Goal: Task Accomplishment & Management: Use online tool/utility

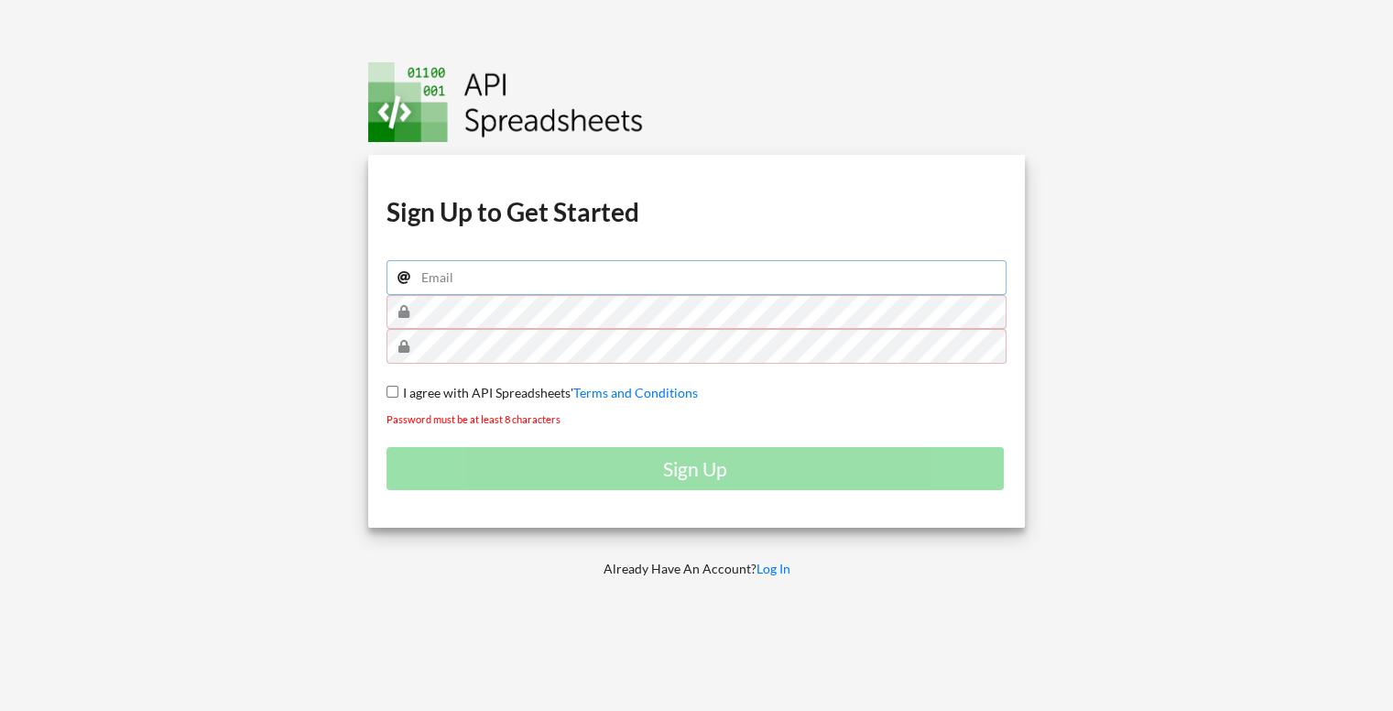
click at [582, 292] on input "email" at bounding box center [696, 277] width 621 height 35
type input "[EMAIL_ADDRESS][DOMAIN_NAME]"
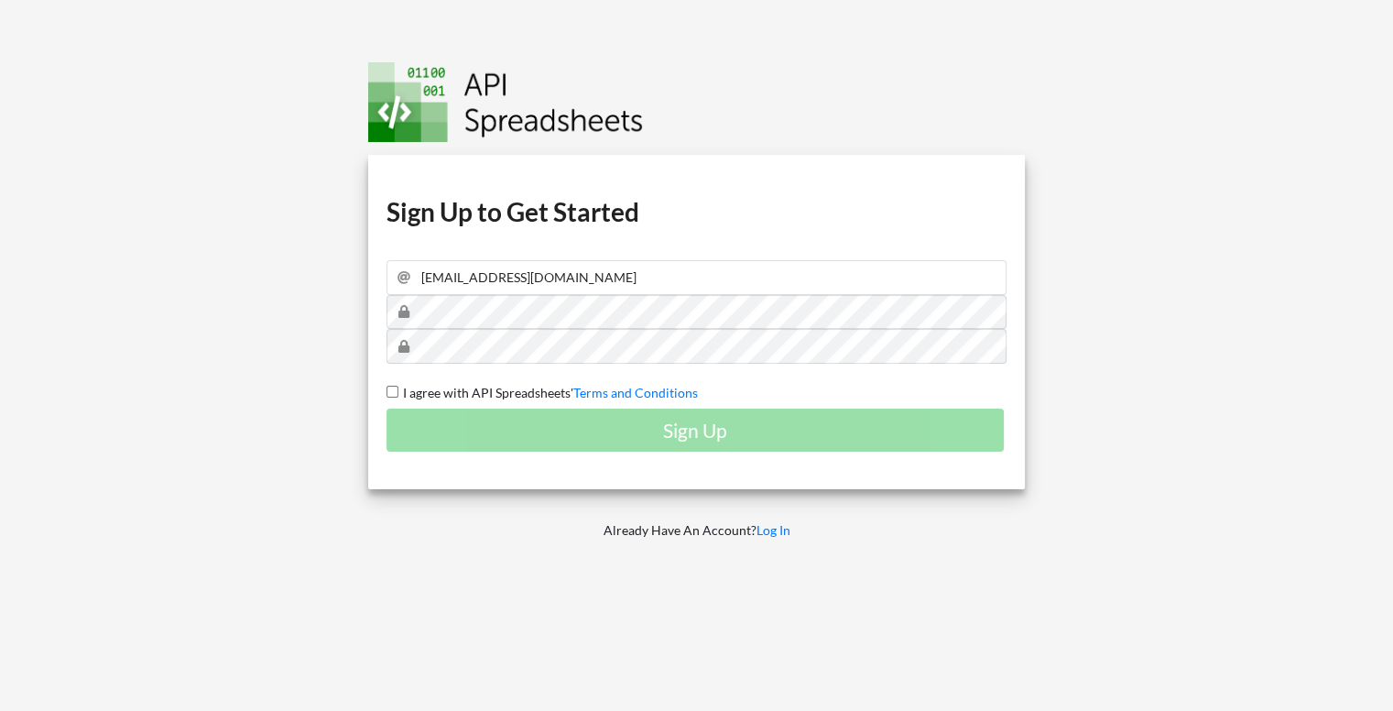
click at [392, 390] on input "I agree with API Spreadsheets' Terms and Conditions" at bounding box center [392, 392] width 12 height 12
checkbox input "true"
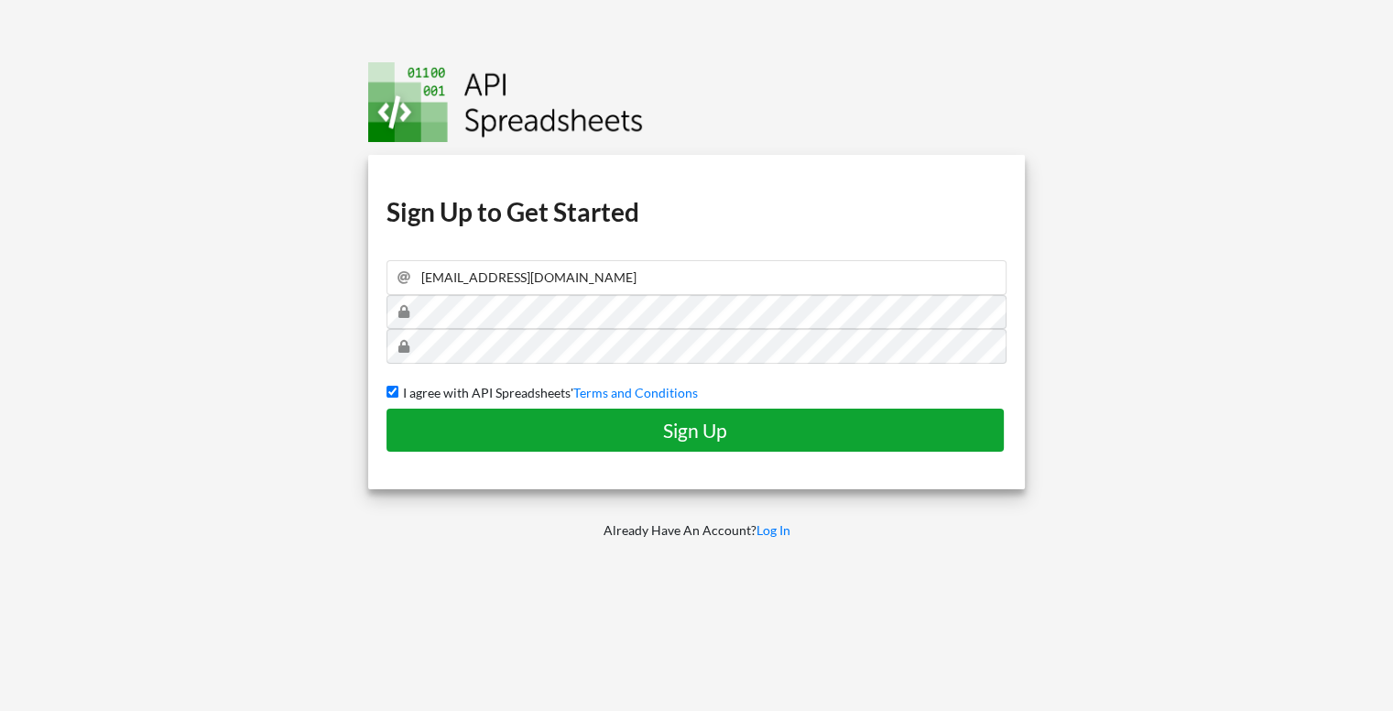
click at [477, 430] on h4 "Sign Up" at bounding box center [695, 430] width 579 height 23
checkbox input "false"
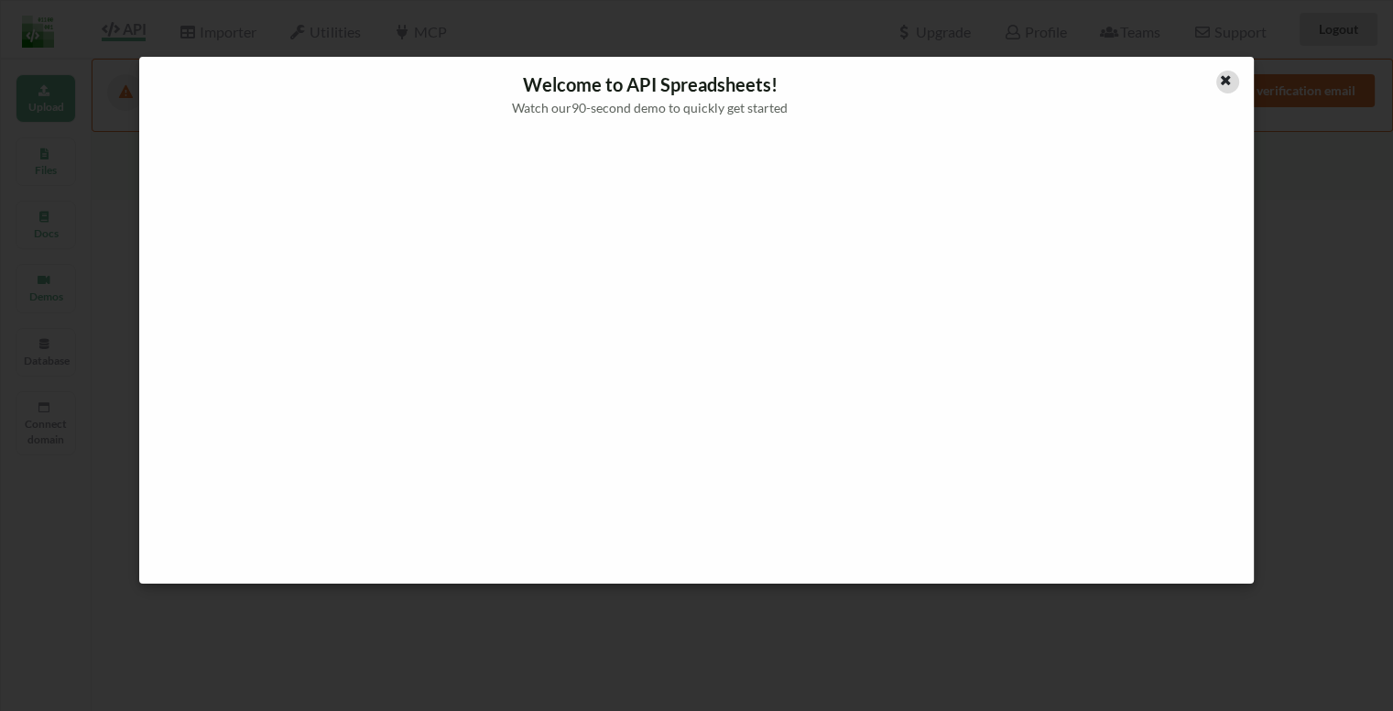
click at [1220, 78] on icon at bounding box center [1226, 77] width 16 height 13
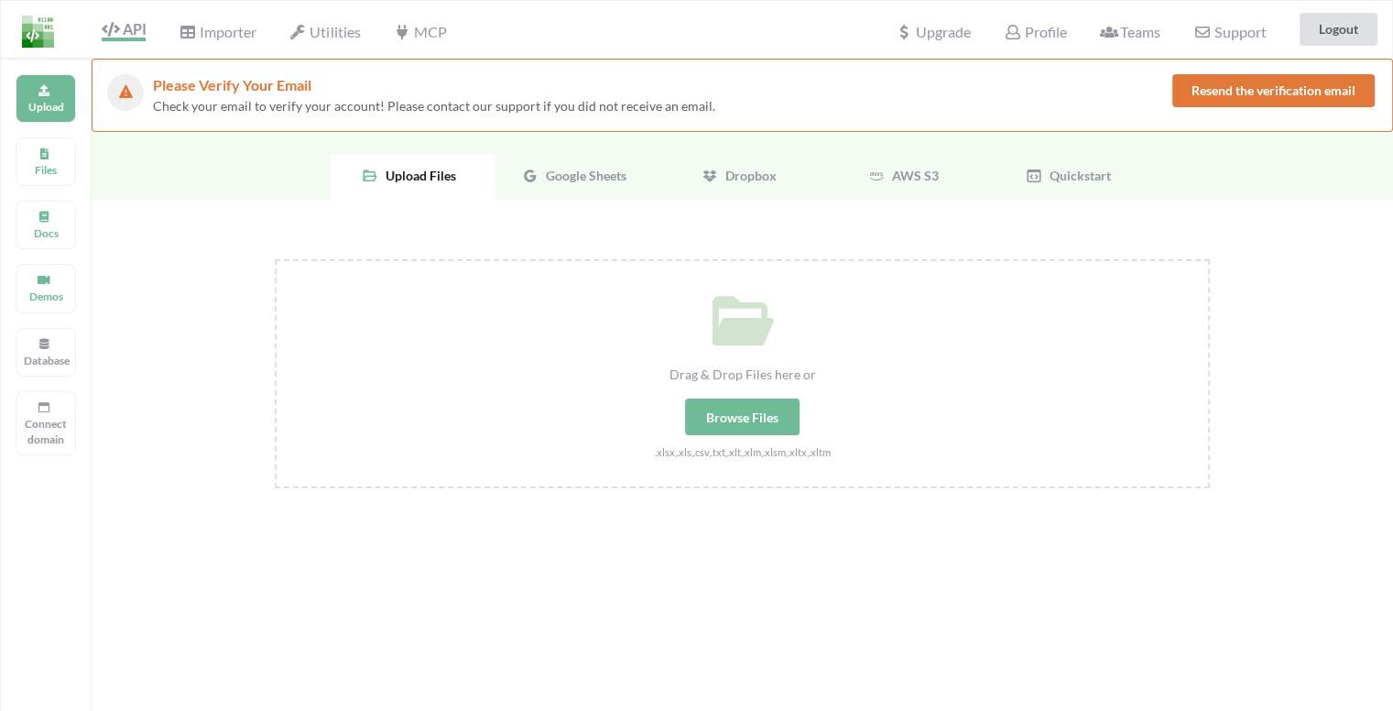
click at [738, 427] on div "Browse Files" at bounding box center [742, 416] width 114 height 37
click at [275, 259] on input "Drag & Drop Files here or Browse Files .xlsx,.xls,.csv,.txt,.xlt,.xlm,.xlsm,.xl…" at bounding box center [275, 259] width 0 height 0
type input "C:\fakepath\excel file.xlsx"
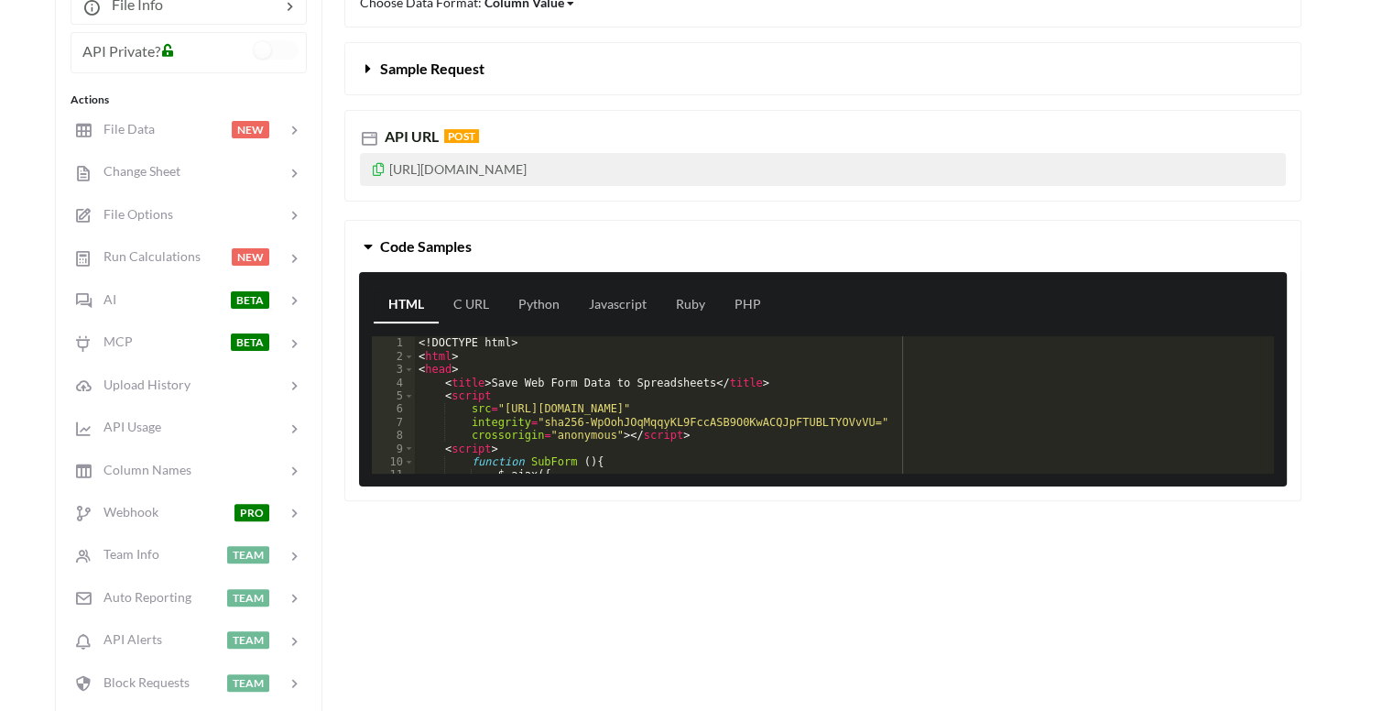
scroll to position [374, 0]
click at [485, 309] on link "C URL" at bounding box center [471, 305] width 65 height 37
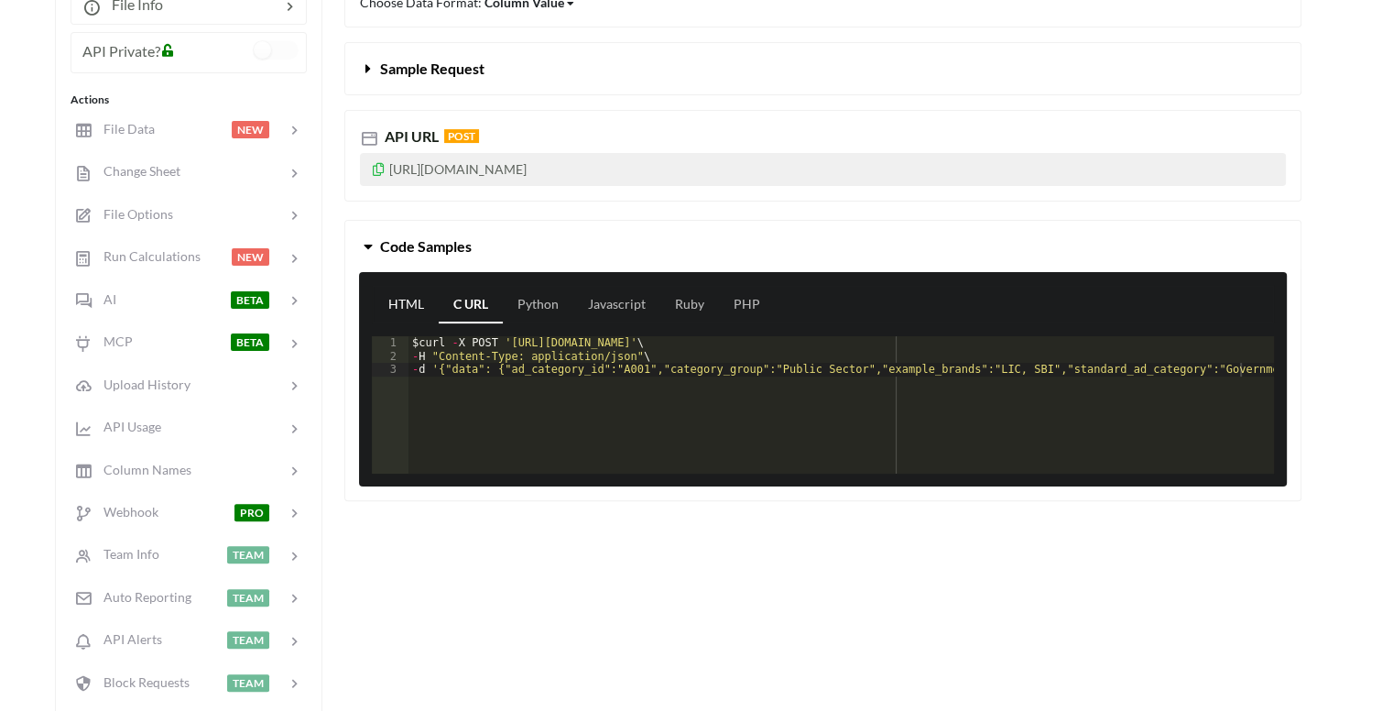
click at [405, 299] on link "HTML" at bounding box center [406, 305] width 65 height 37
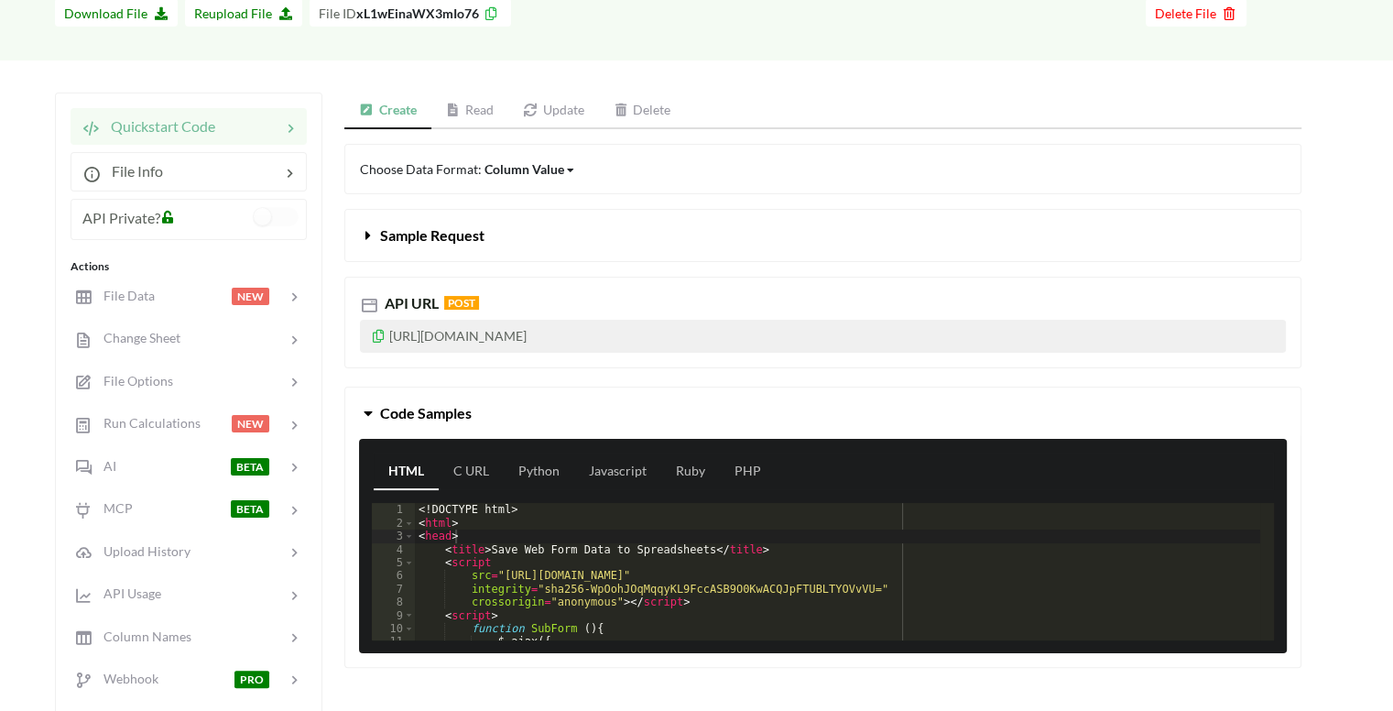
scroll to position [187, 0]
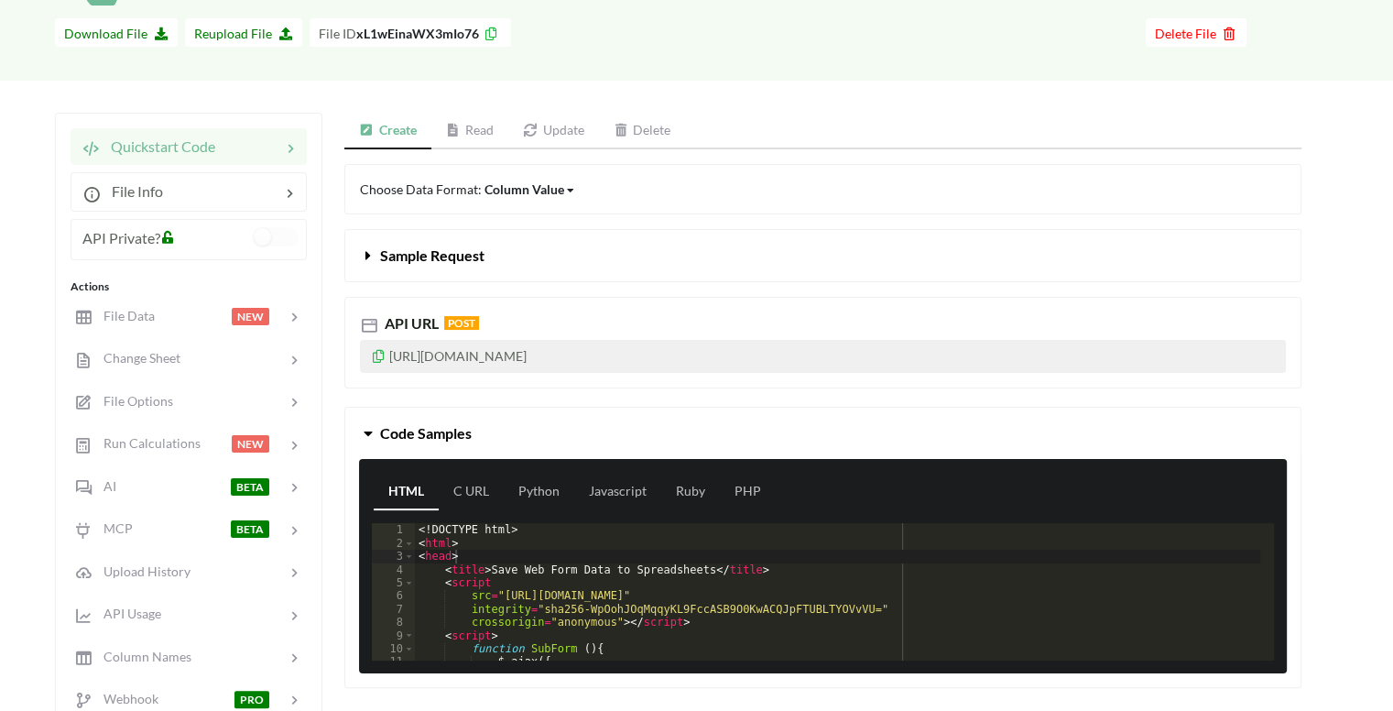
click at [493, 125] on link "Read" at bounding box center [470, 131] width 78 height 37
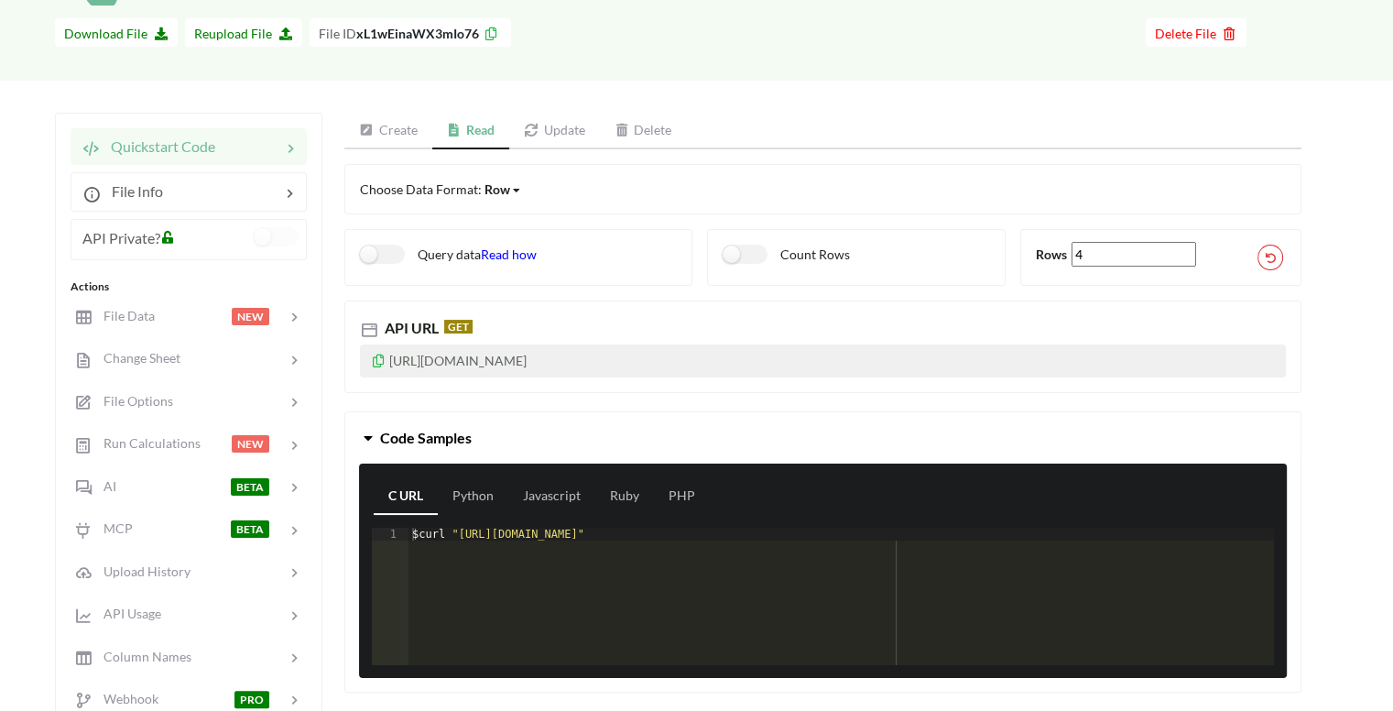
click at [509, 257] on span "Read how" at bounding box center [509, 254] width 56 height 16
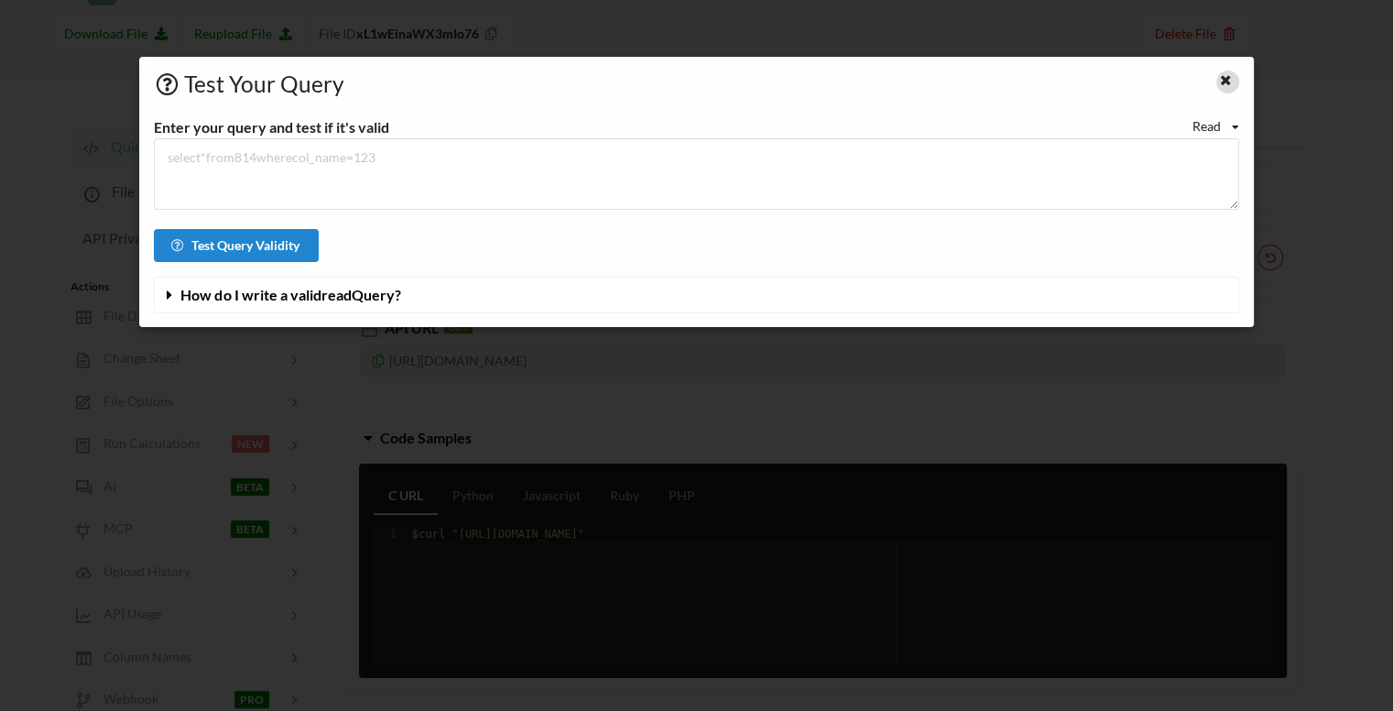
click at [1219, 85] on div at bounding box center [1227, 82] width 23 height 23
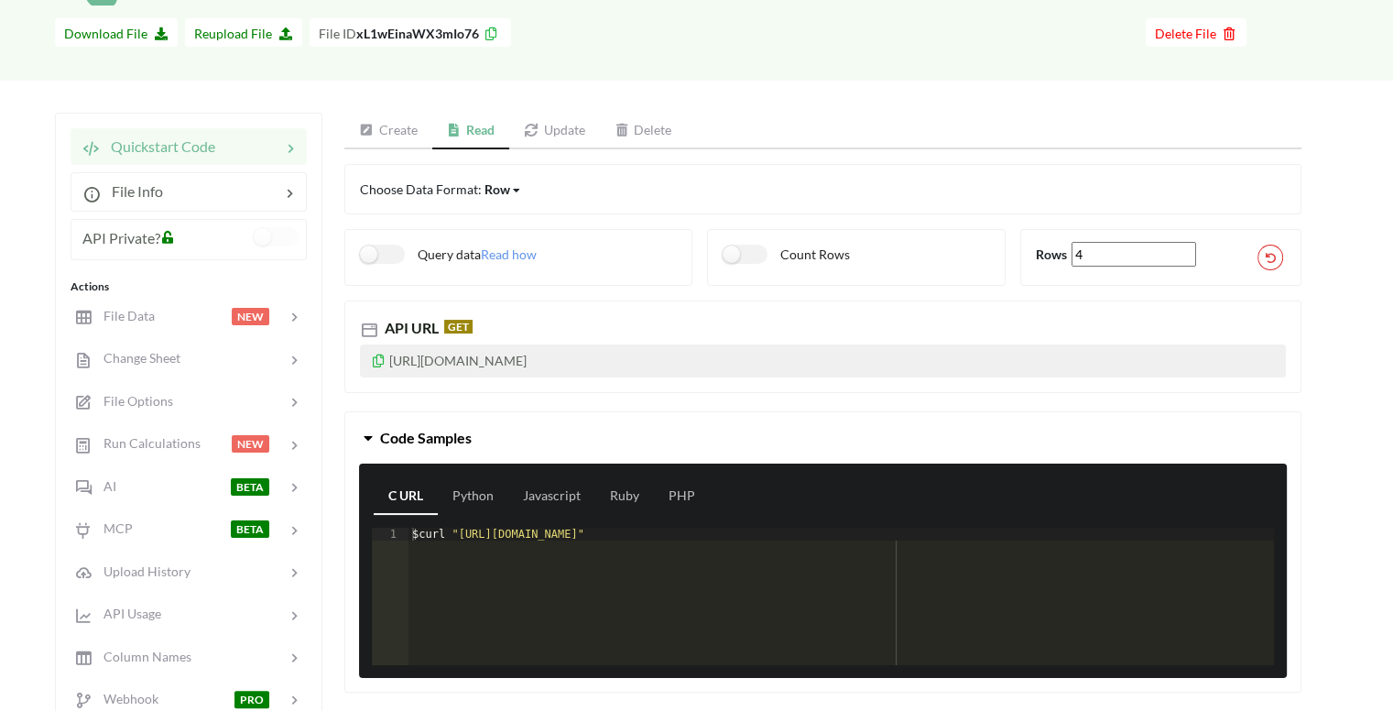
click at [387, 136] on link "Create" at bounding box center [388, 131] width 88 height 37
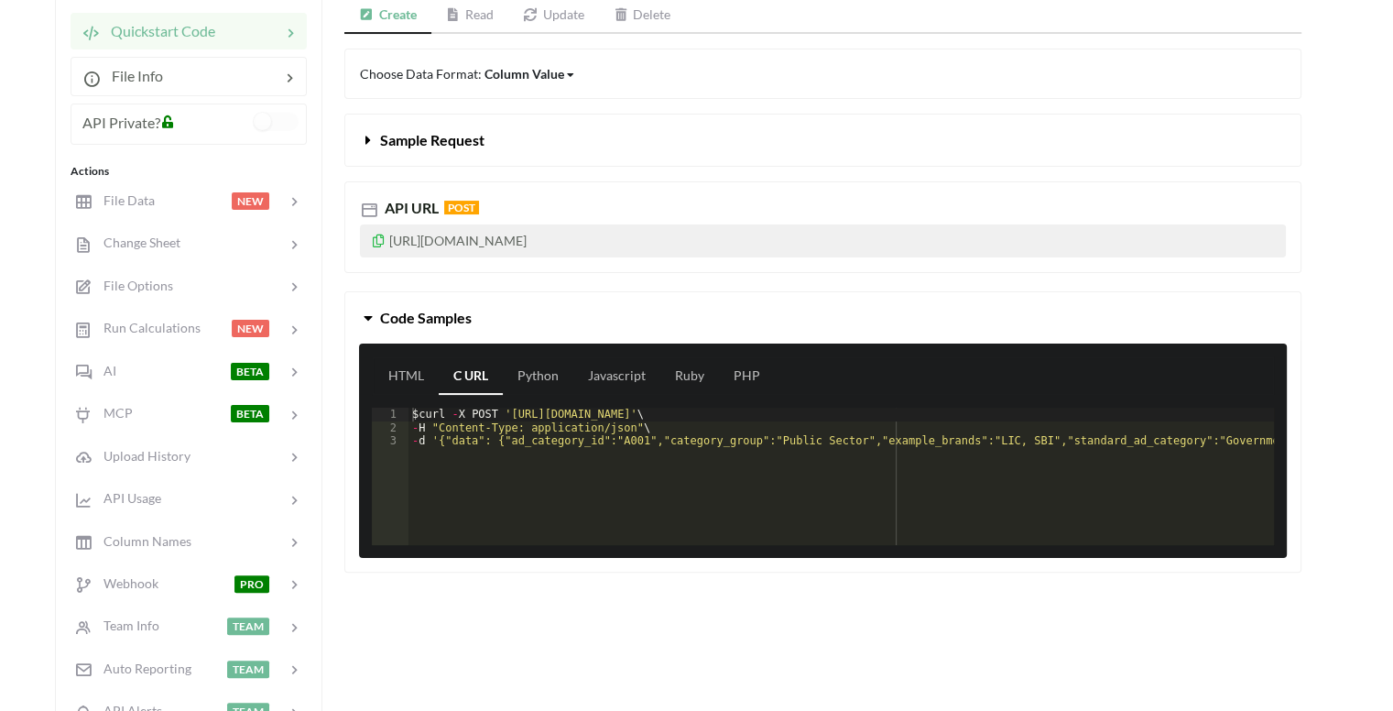
scroll to position [289, 0]
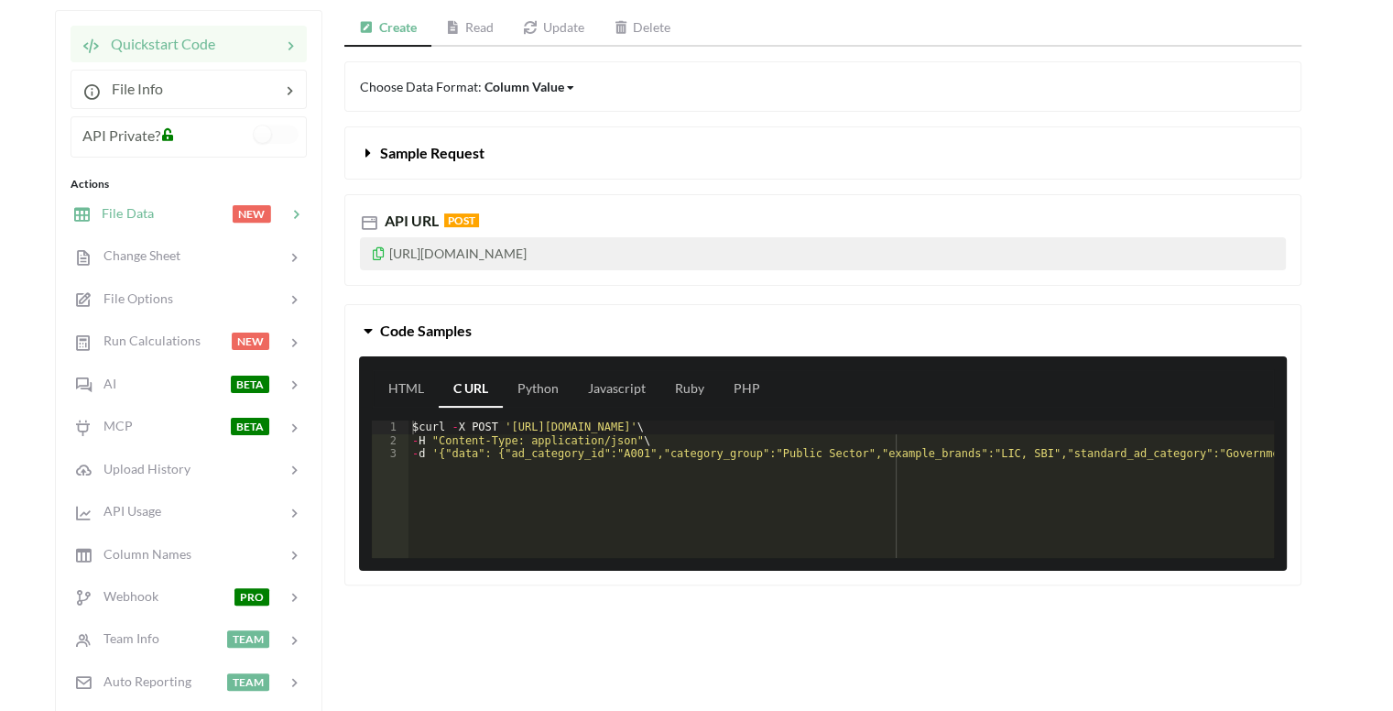
click at [271, 212] on span "NEW" at bounding box center [260, 213] width 54 height 16
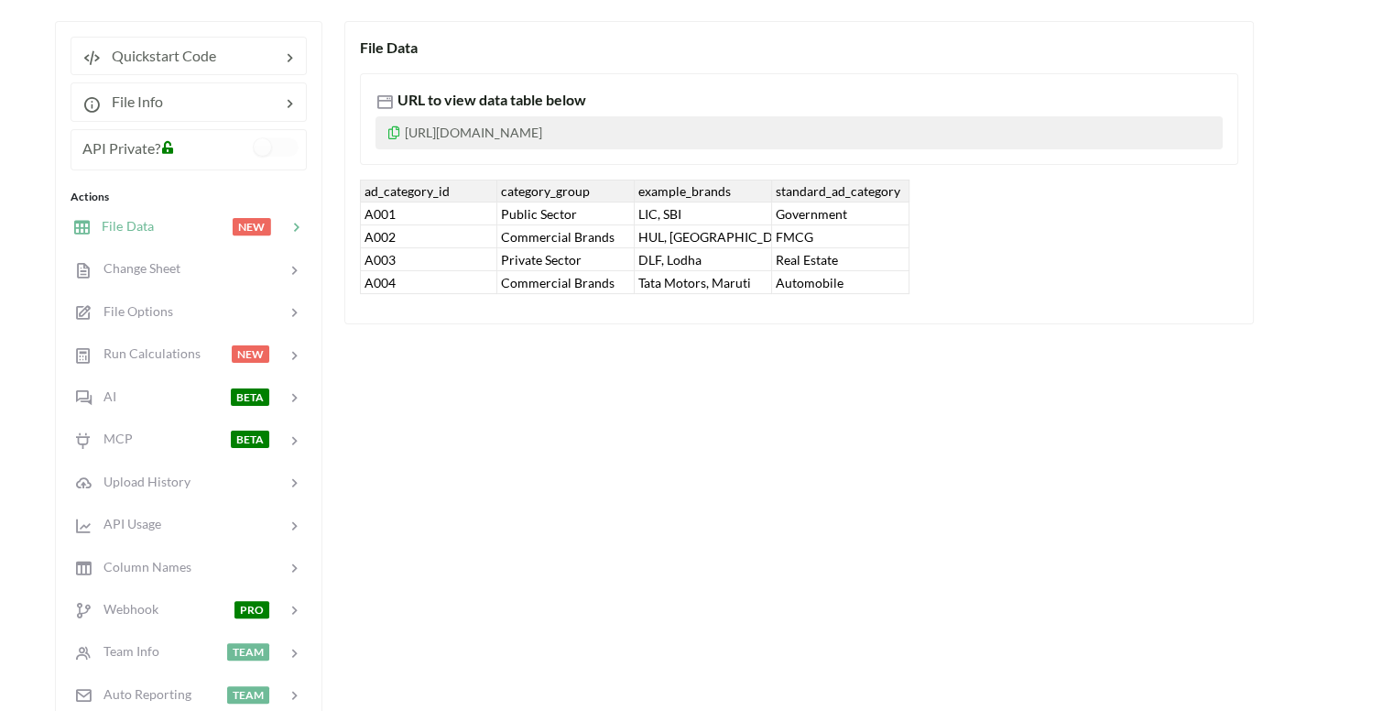
scroll to position [275, 0]
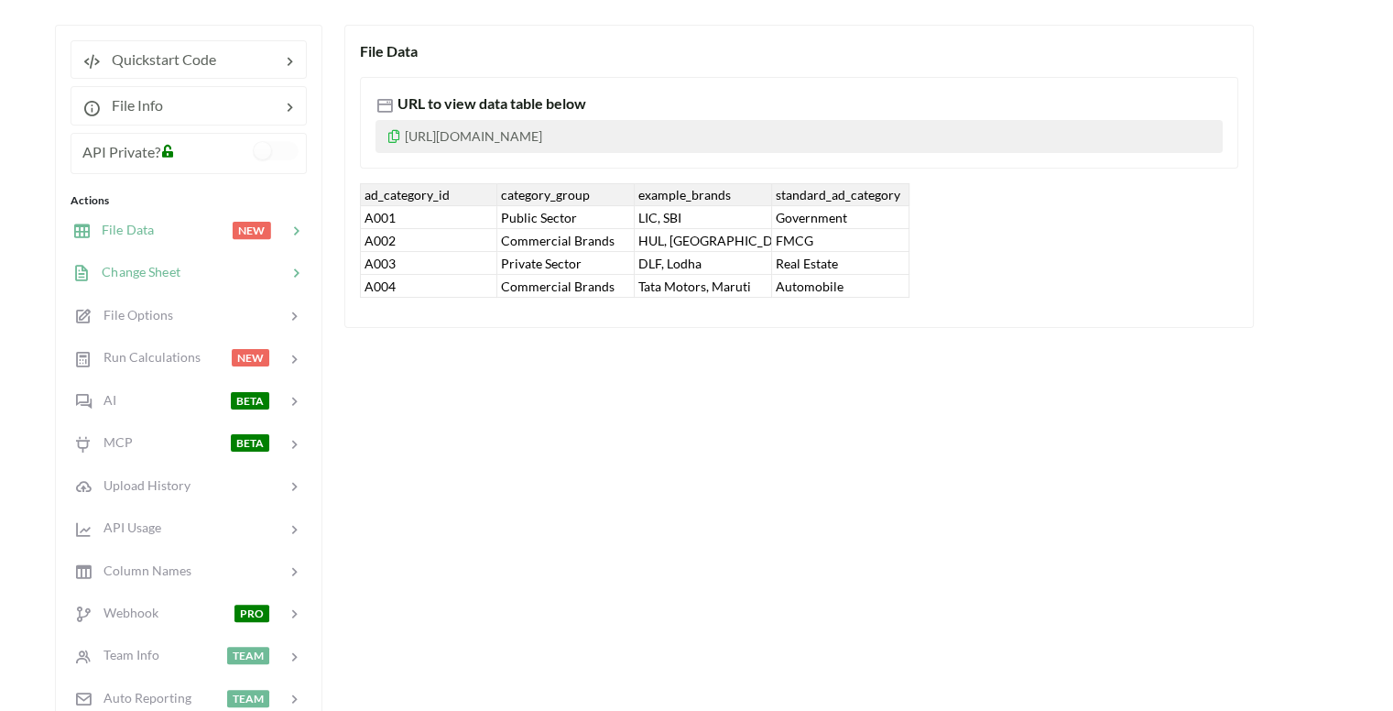
click at [239, 275] on div at bounding box center [233, 272] width 106 height 21
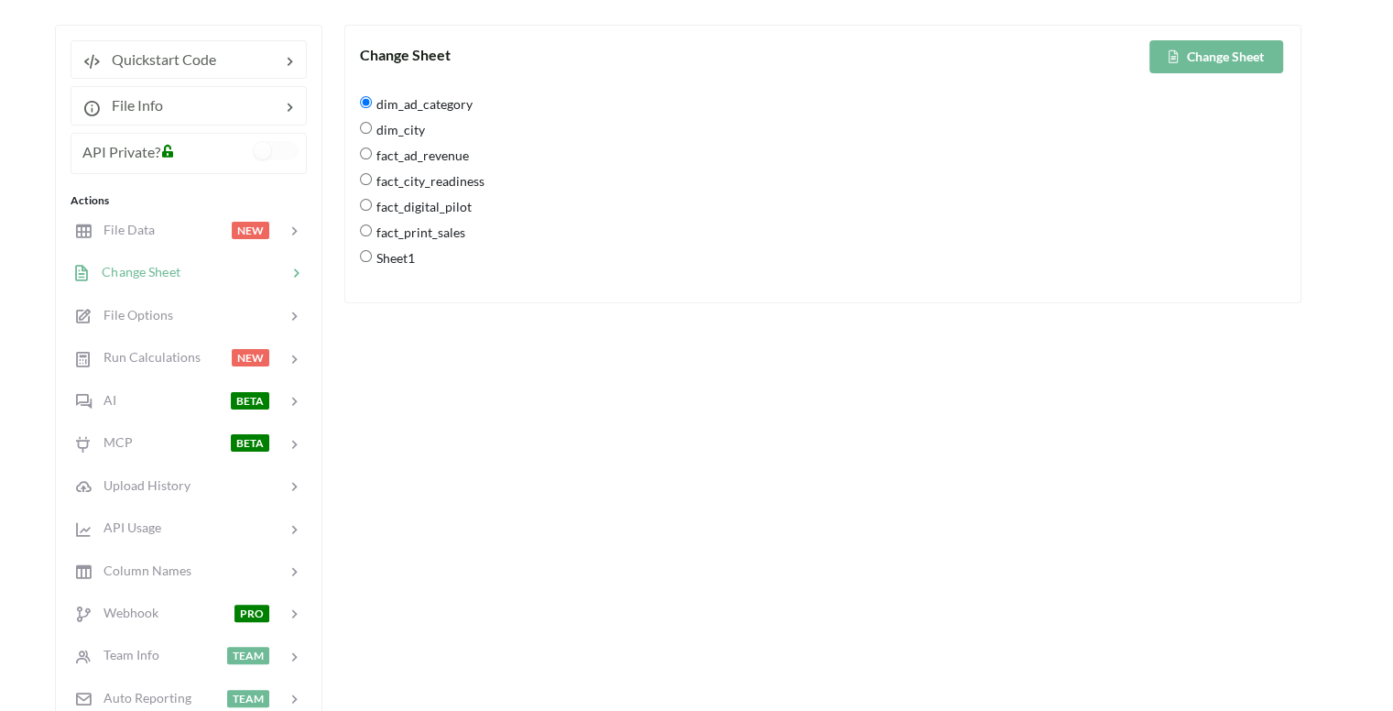
click at [366, 131] on input "dim_city" at bounding box center [366, 128] width 12 height 12
radio input "true"
click at [364, 147] on input "fact_ad_revenue" at bounding box center [366, 153] width 12 height 12
radio input "true"
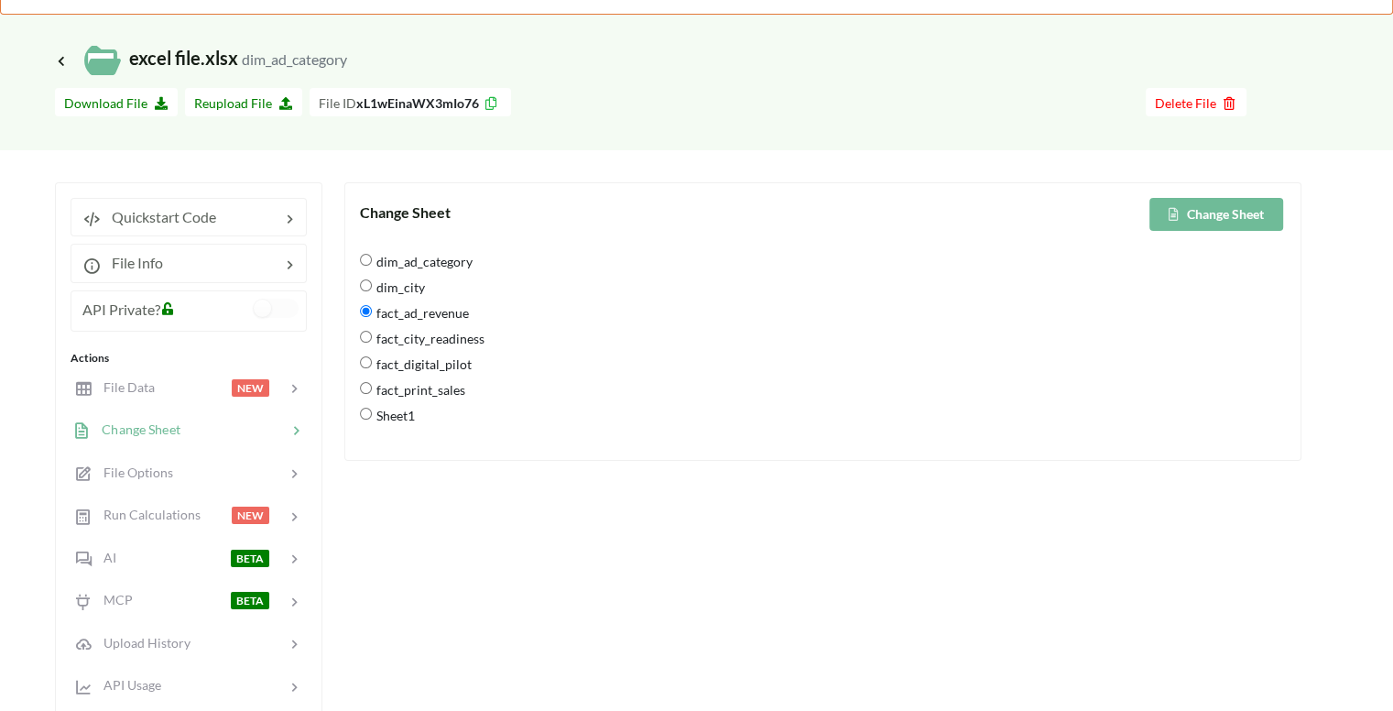
scroll to position [116, 0]
click at [1212, 219] on button "Change Sheet" at bounding box center [1216, 215] width 134 height 33
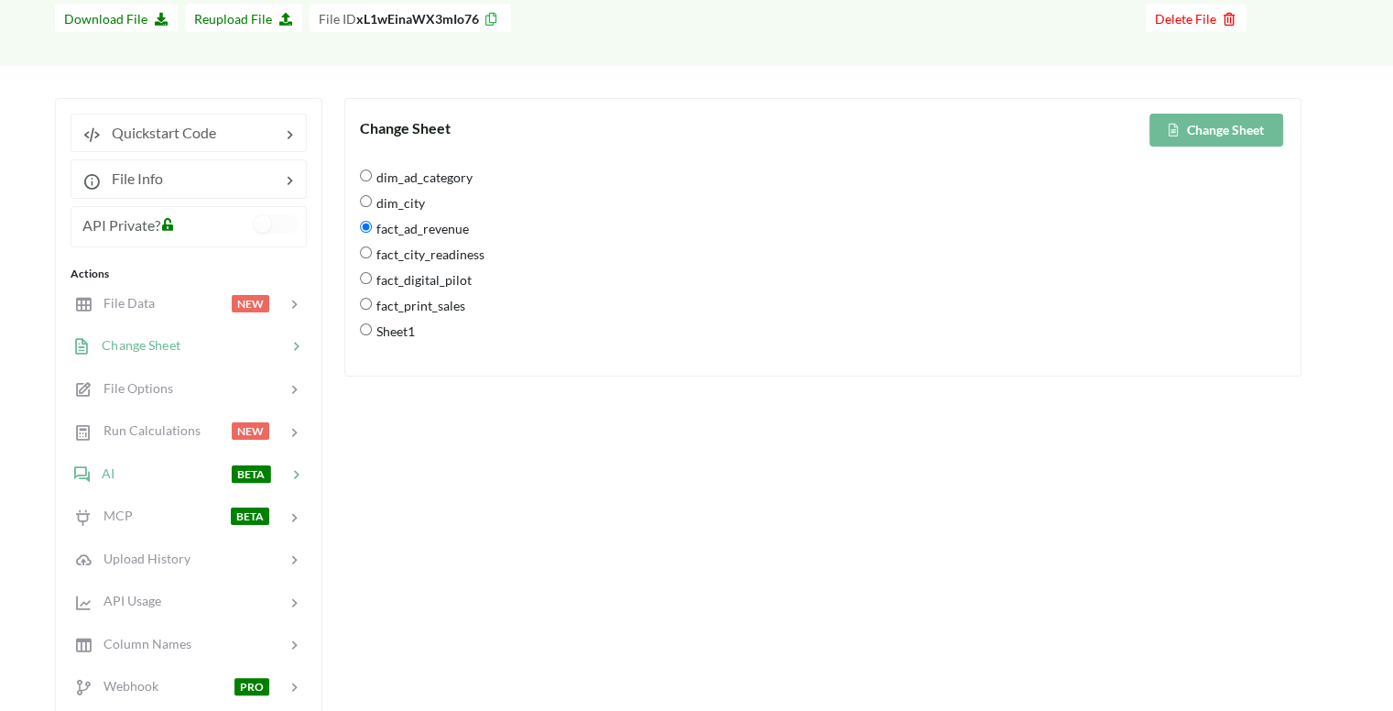
scroll to position [207, 0]
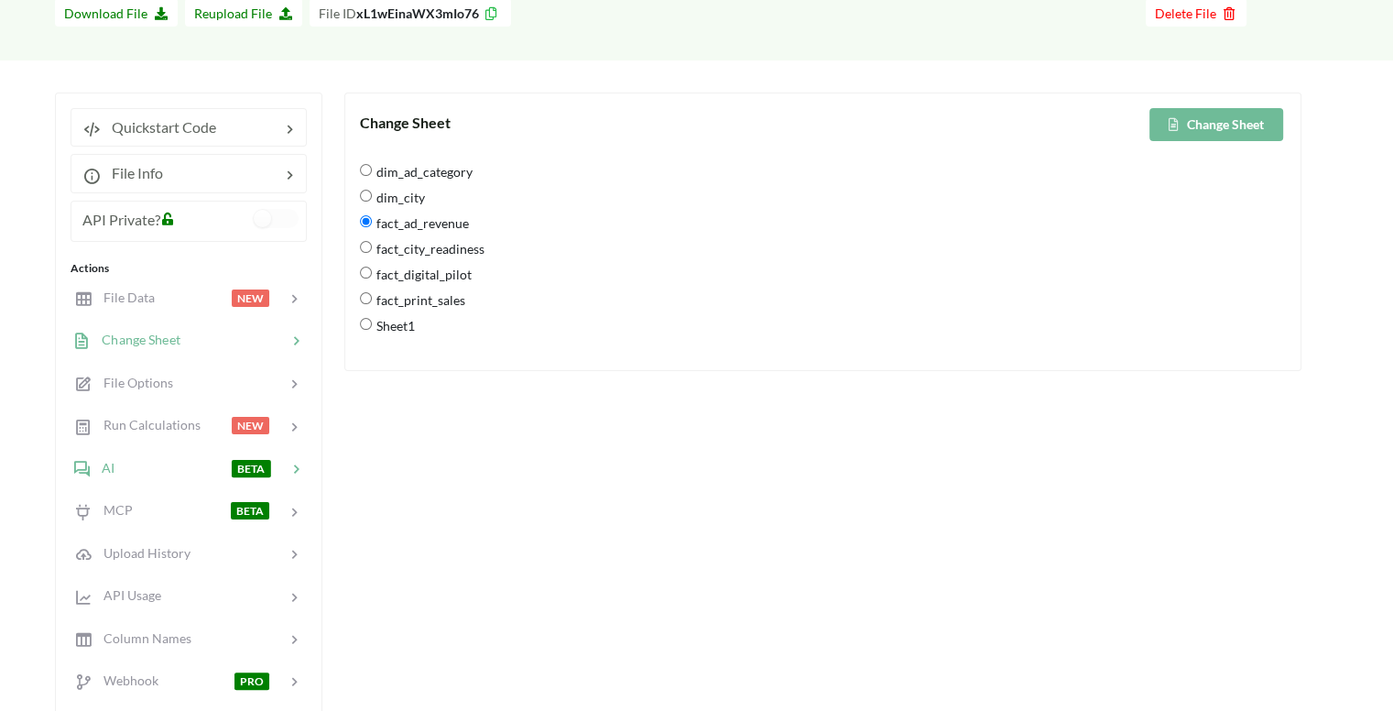
click at [249, 475] on div "AI BETA" at bounding box center [188, 467] width 241 height 43
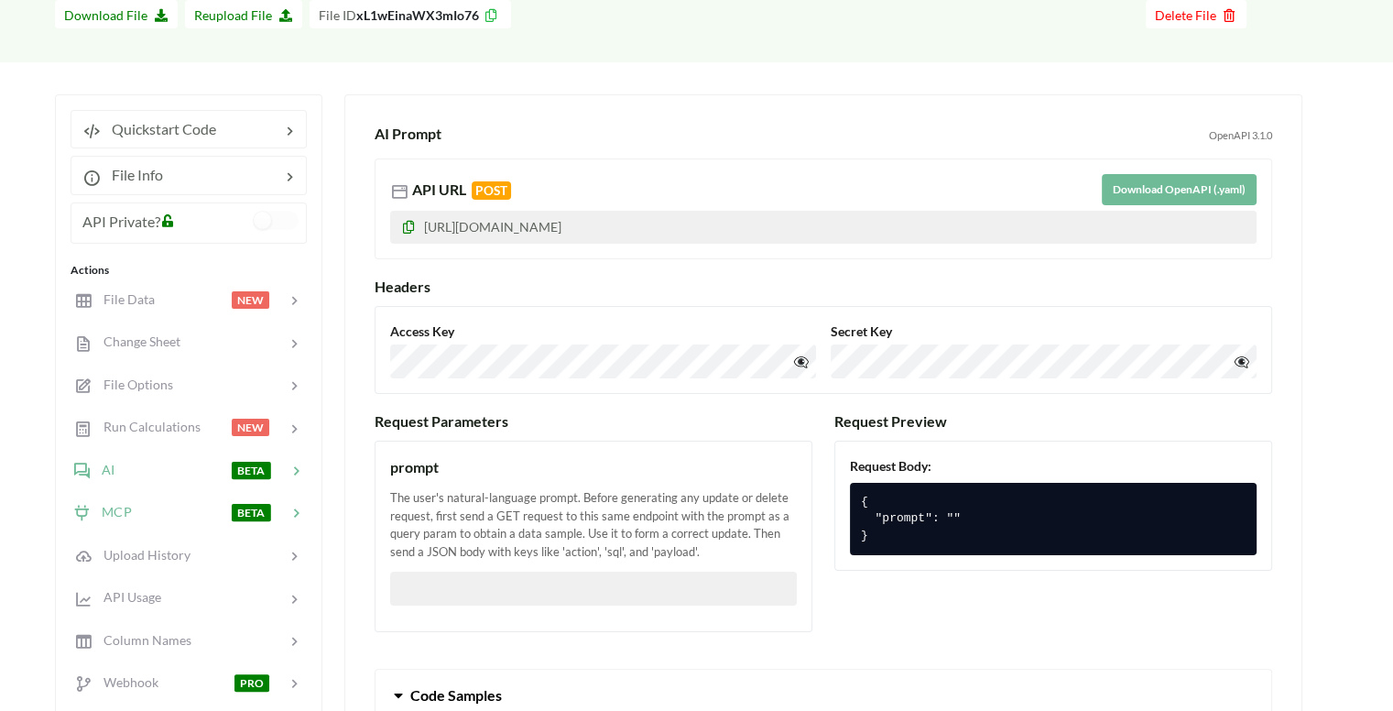
scroll to position [205, 0]
click at [179, 509] on div at bounding box center [182, 512] width 100 height 21
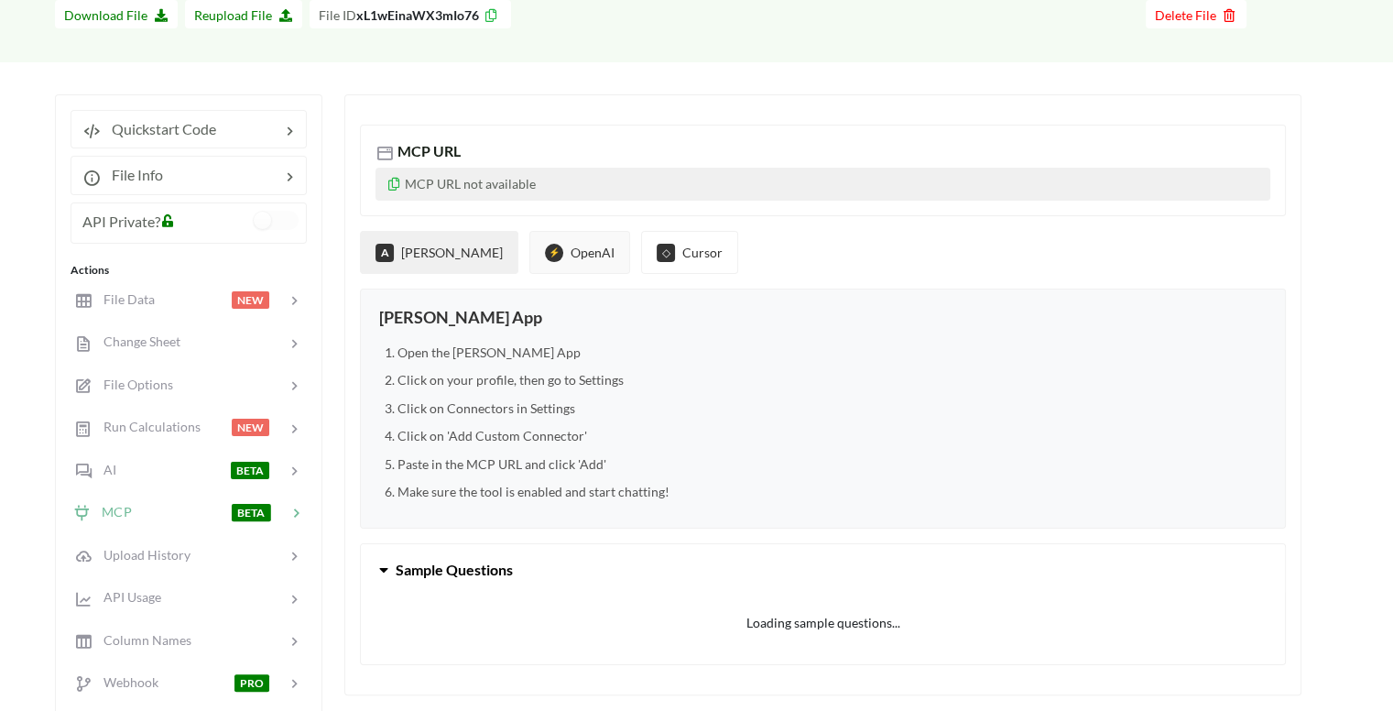
click at [529, 248] on button "⚡ OpenAI" at bounding box center [579, 252] width 101 height 43
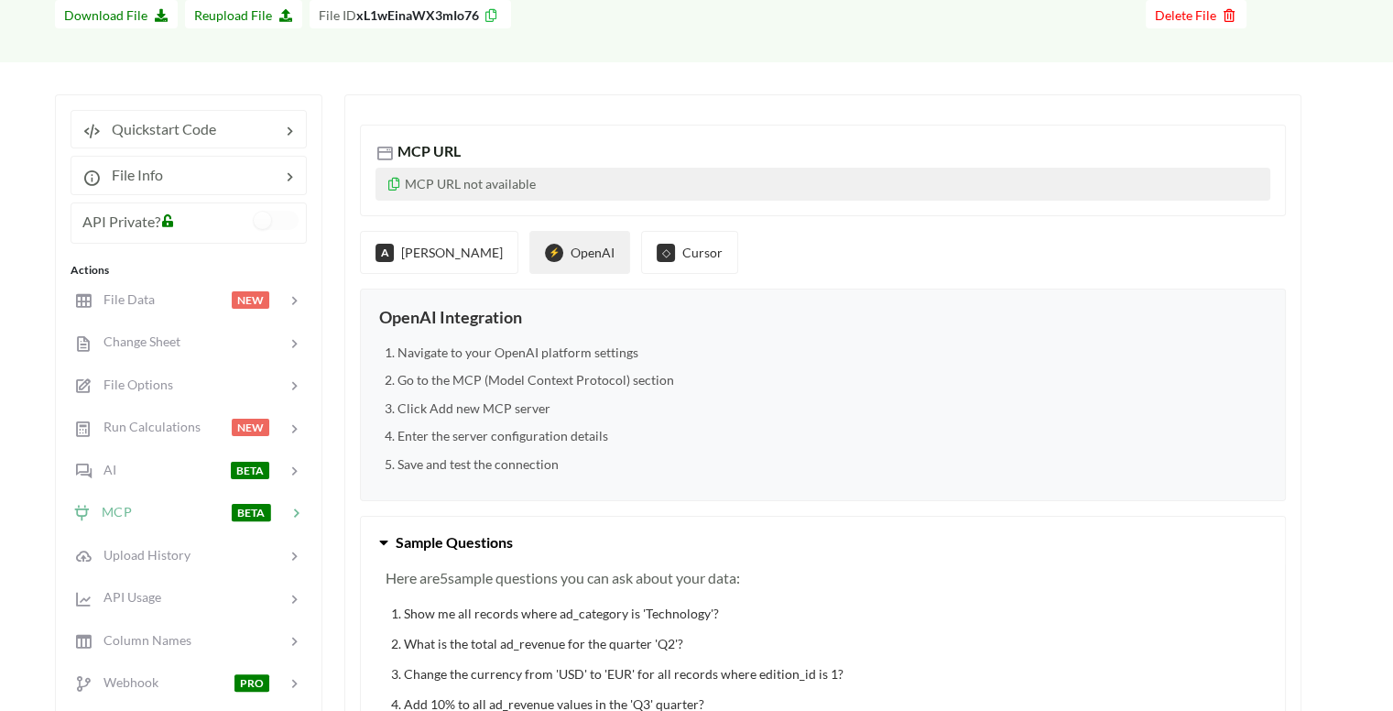
click at [432, 554] on button "Sample Questions" at bounding box center [823, 542] width 924 height 51
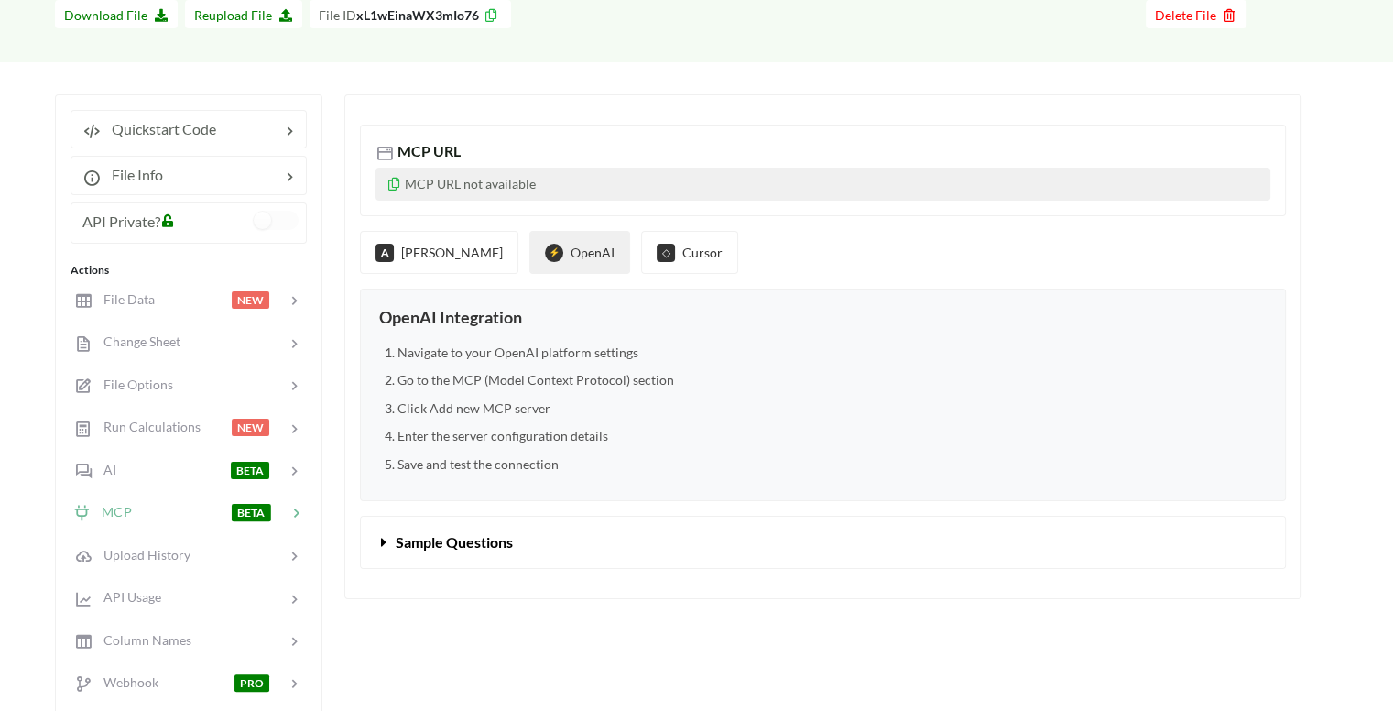
click at [432, 554] on button "Sample Questions" at bounding box center [823, 542] width 924 height 51
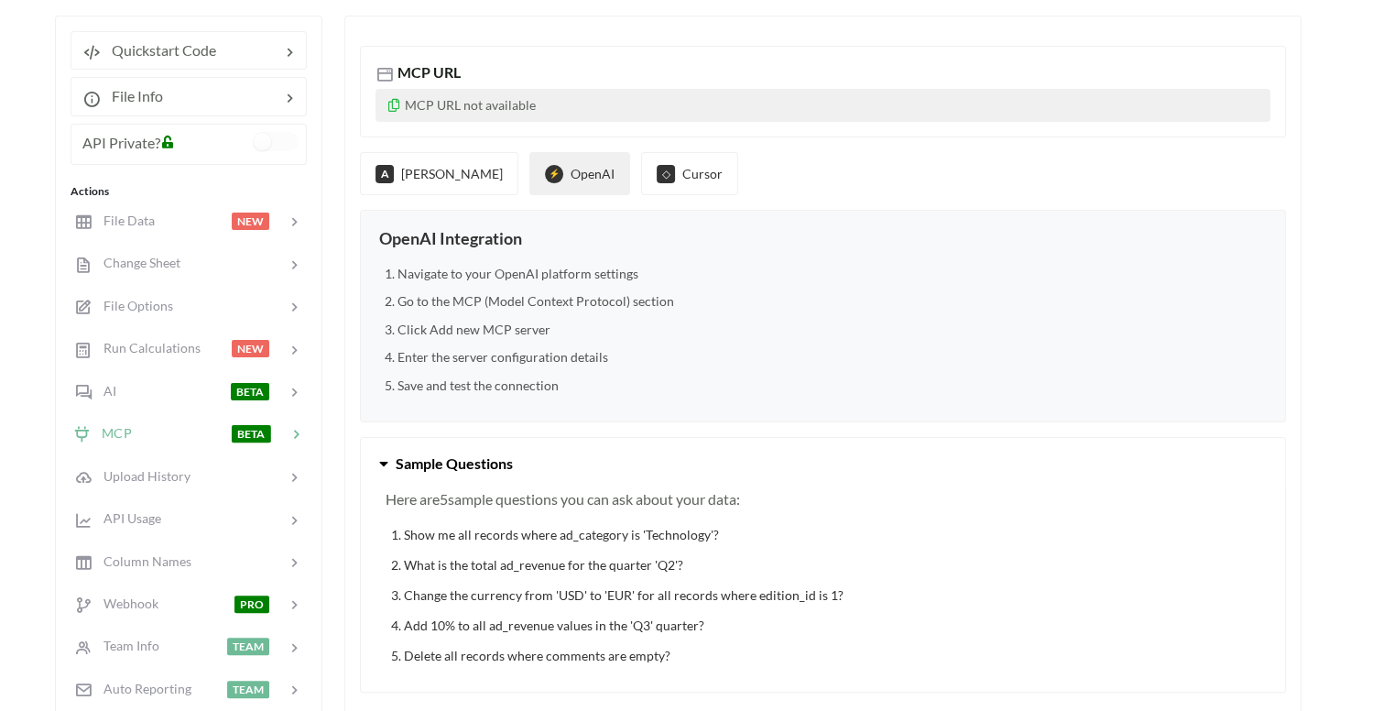
scroll to position [281, 0]
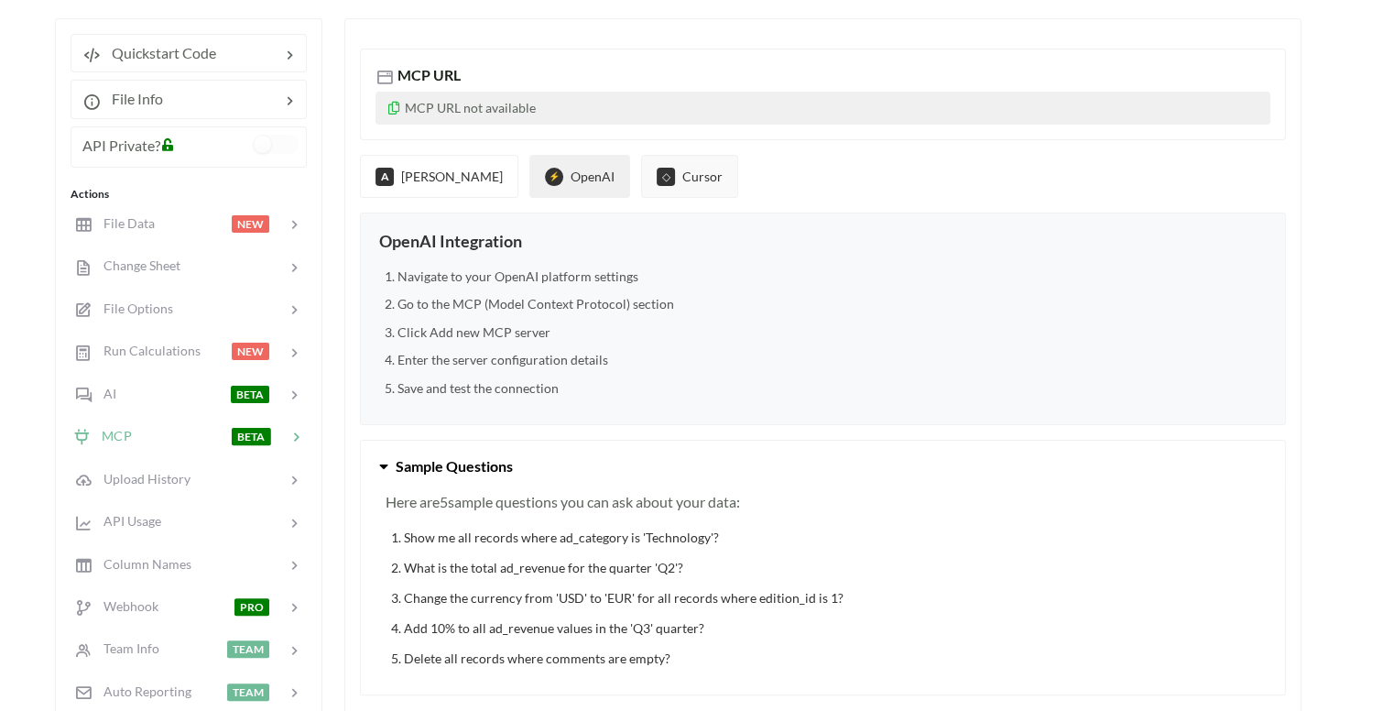
click at [641, 163] on button "◇ Cursor" at bounding box center [689, 176] width 97 height 43
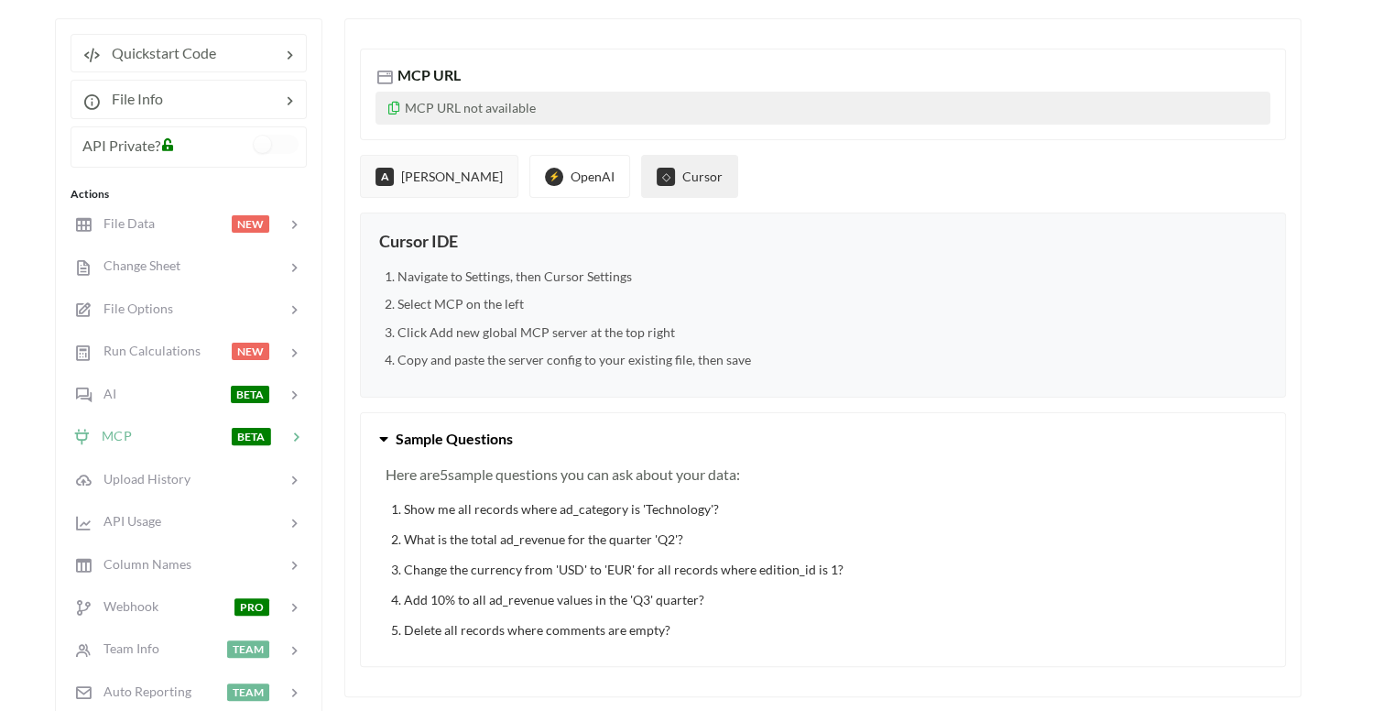
click at [395, 178] on button "A [PERSON_NAME]" at bounding box center [439, 176] width 158 height 43
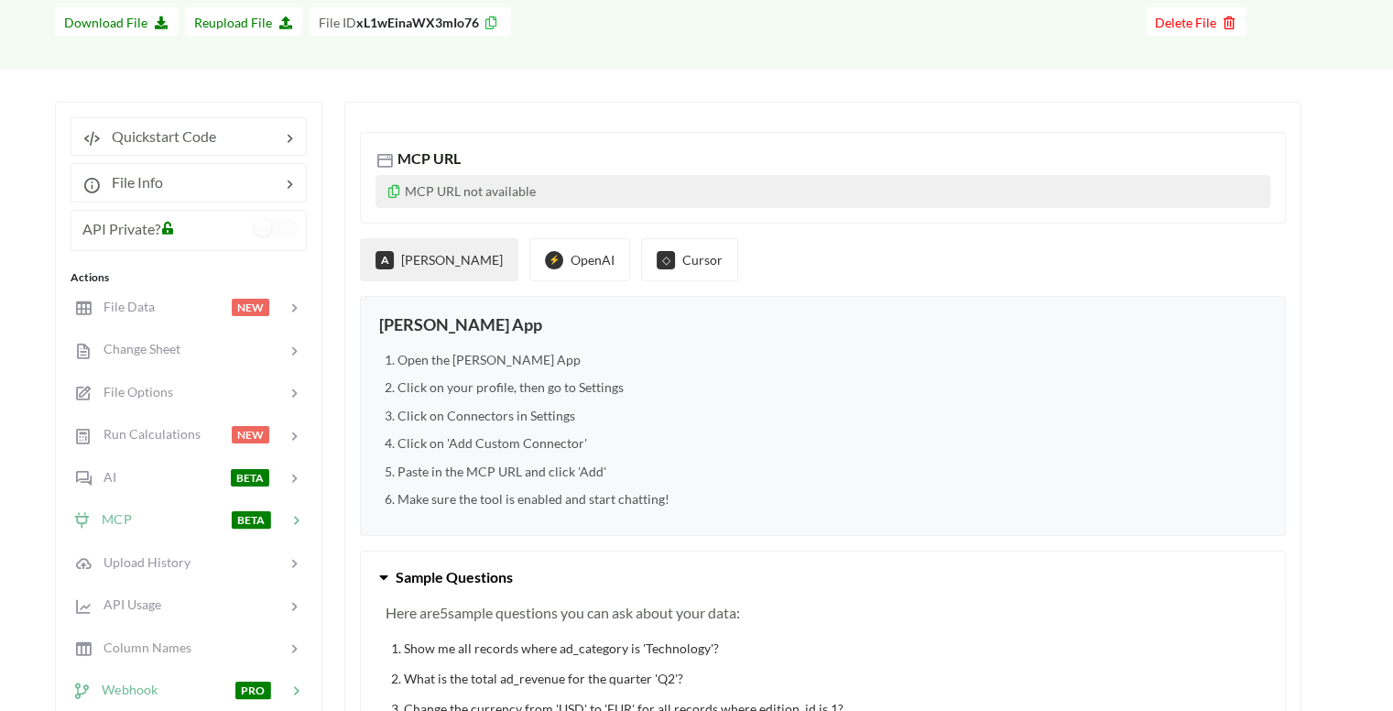
scroll to position [194, 0]
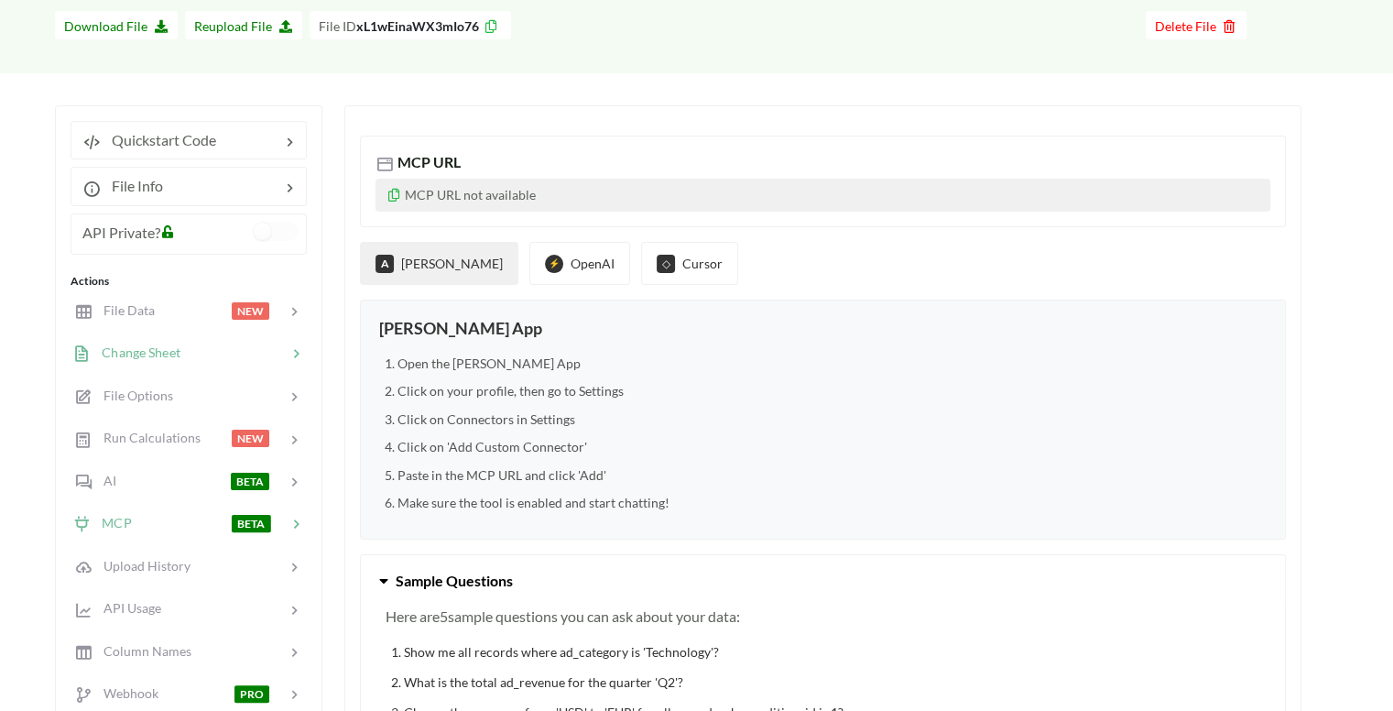
click at [219, 355] on div at bounding box center [233, 353] width 106 height 21
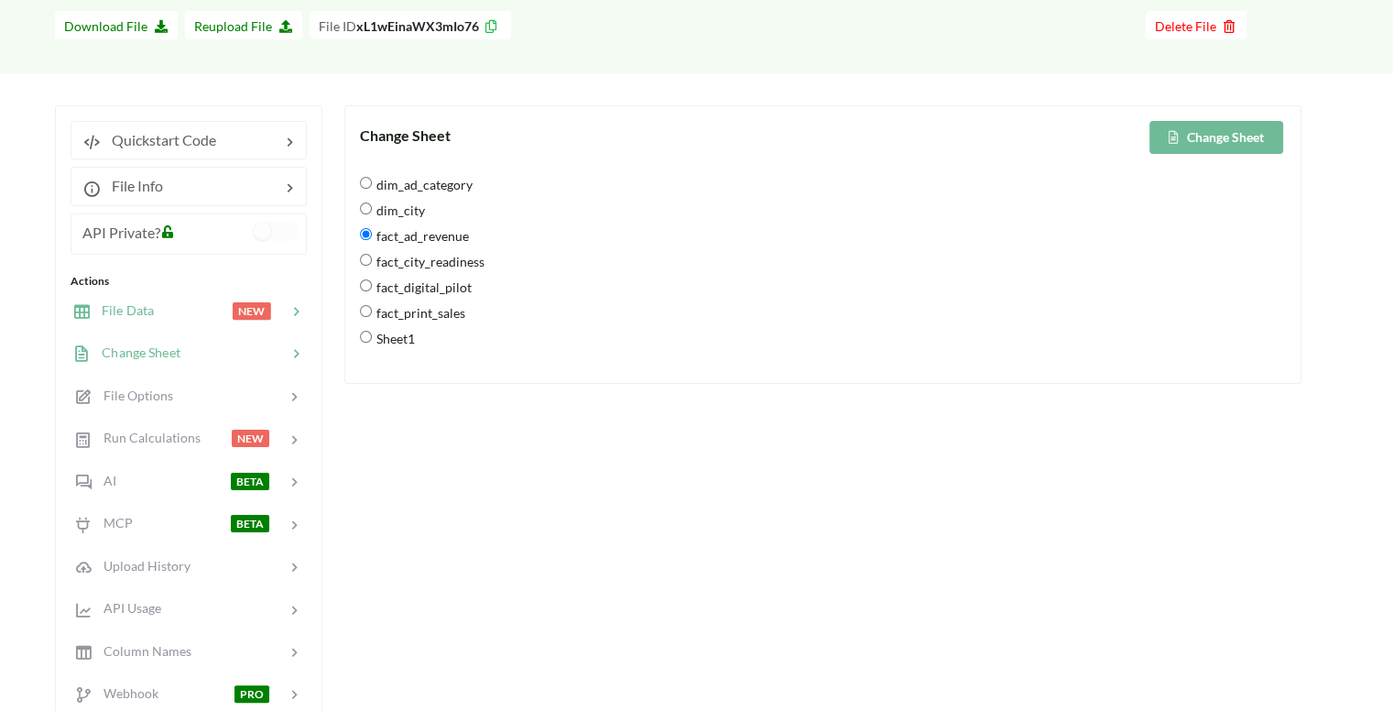
click at [236, 300] on div "NEW" at bounding box center [269, 310] width 73 height 21
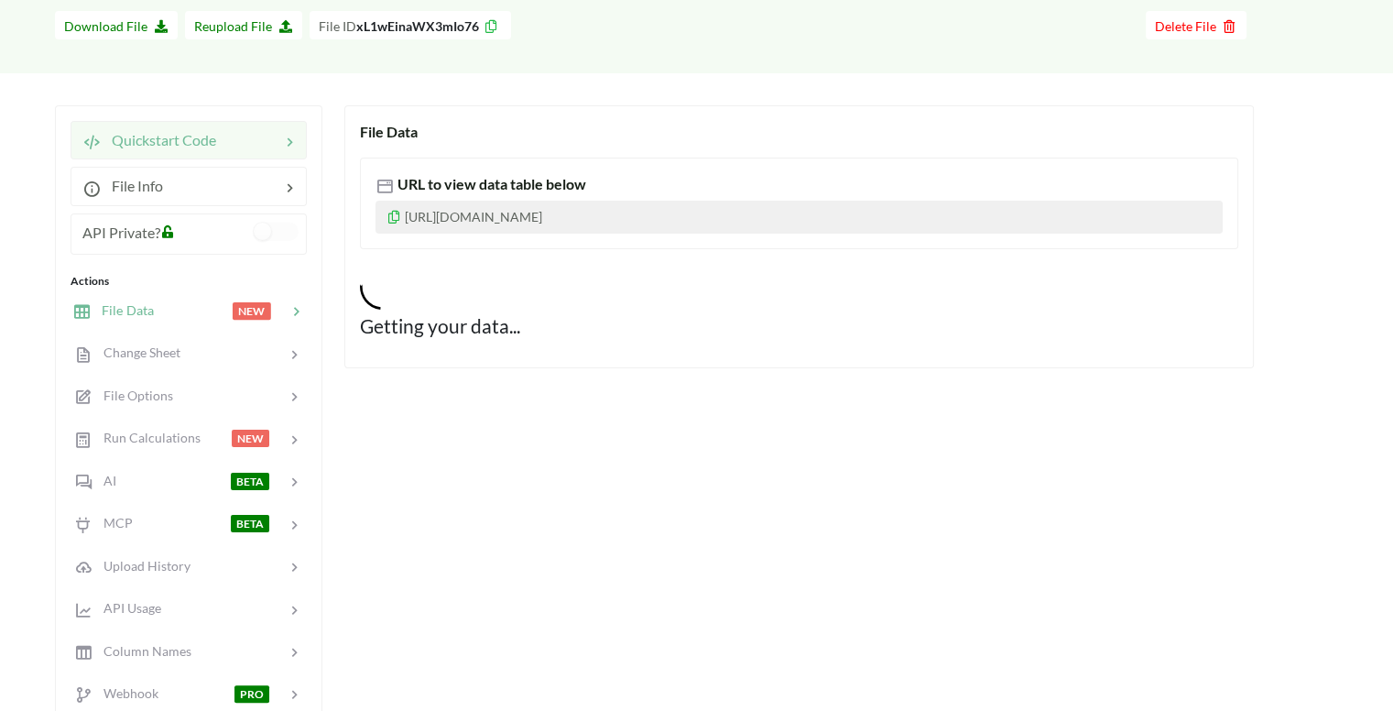
click at [288, 140] on icon at bounding box center [289, 140] width 18 height 21
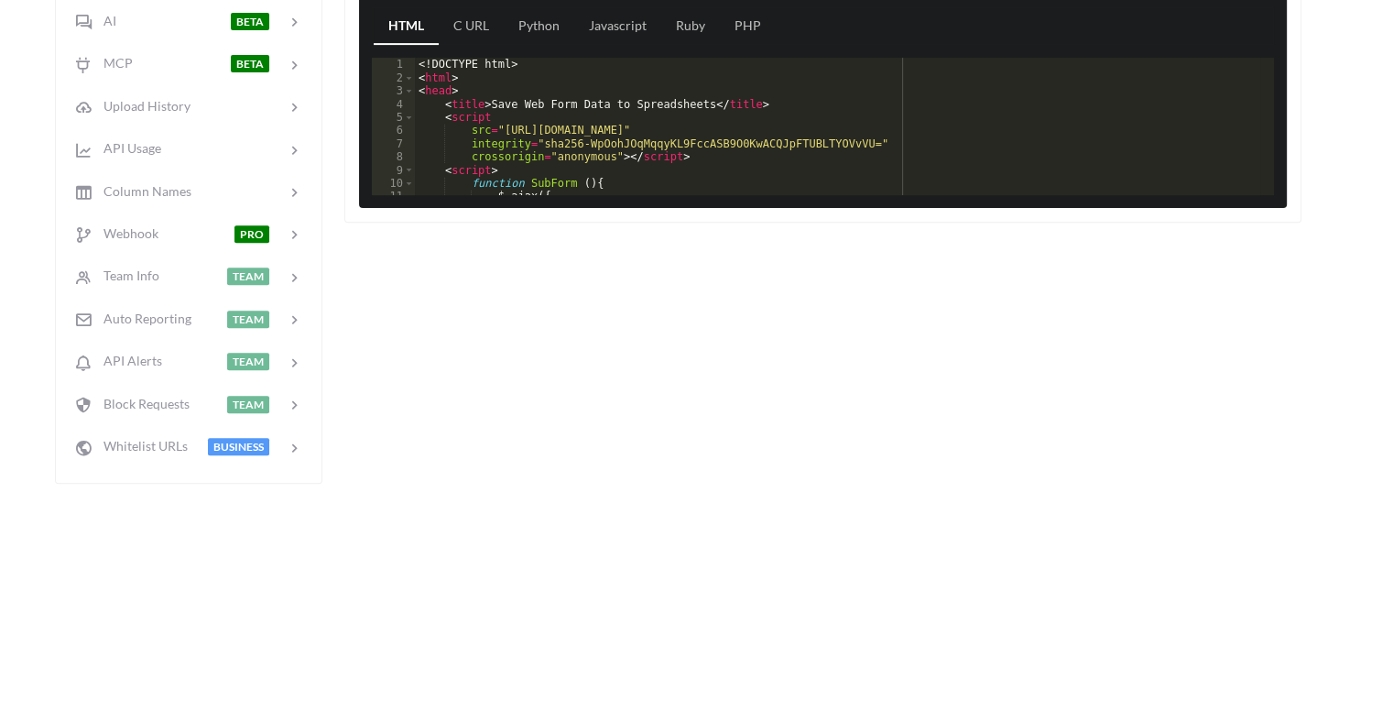
scroll to position [648, 0]
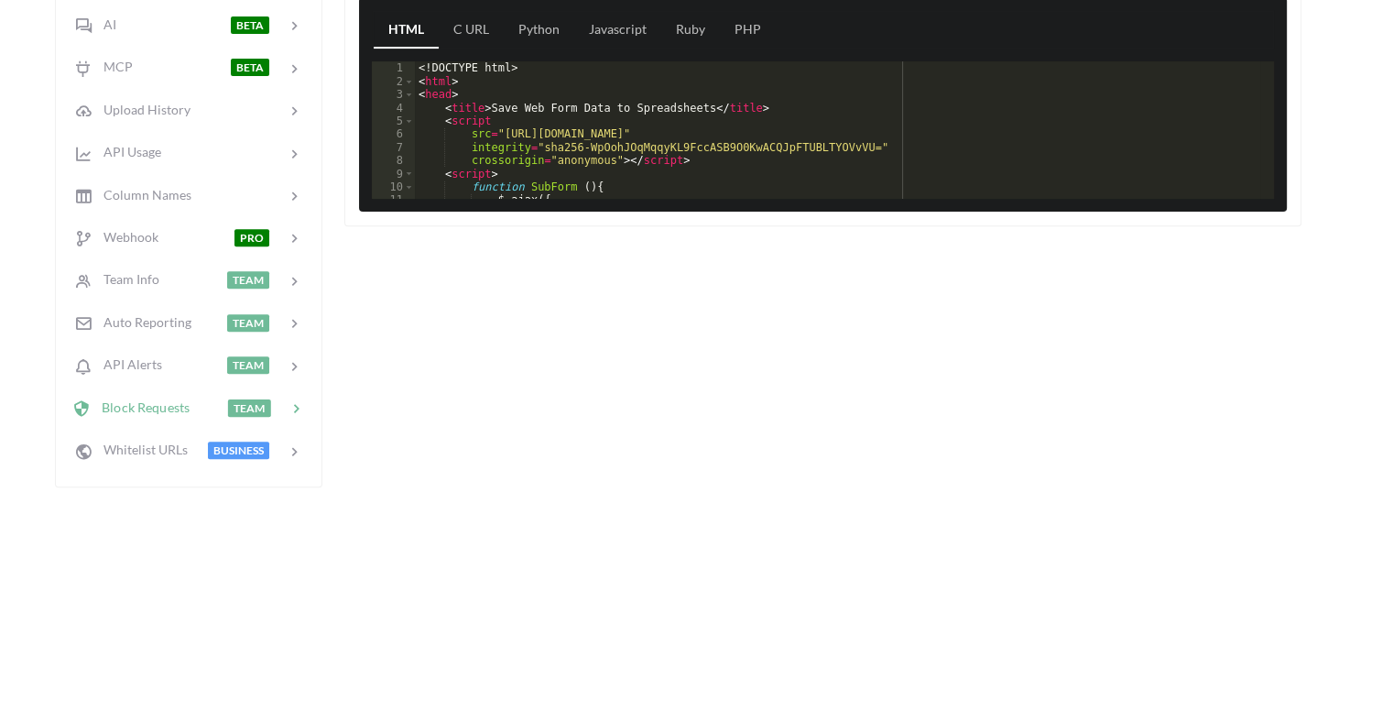
click at [256, 403] on span "TEAM" at bounding box center [249, 407] width 43 height 17
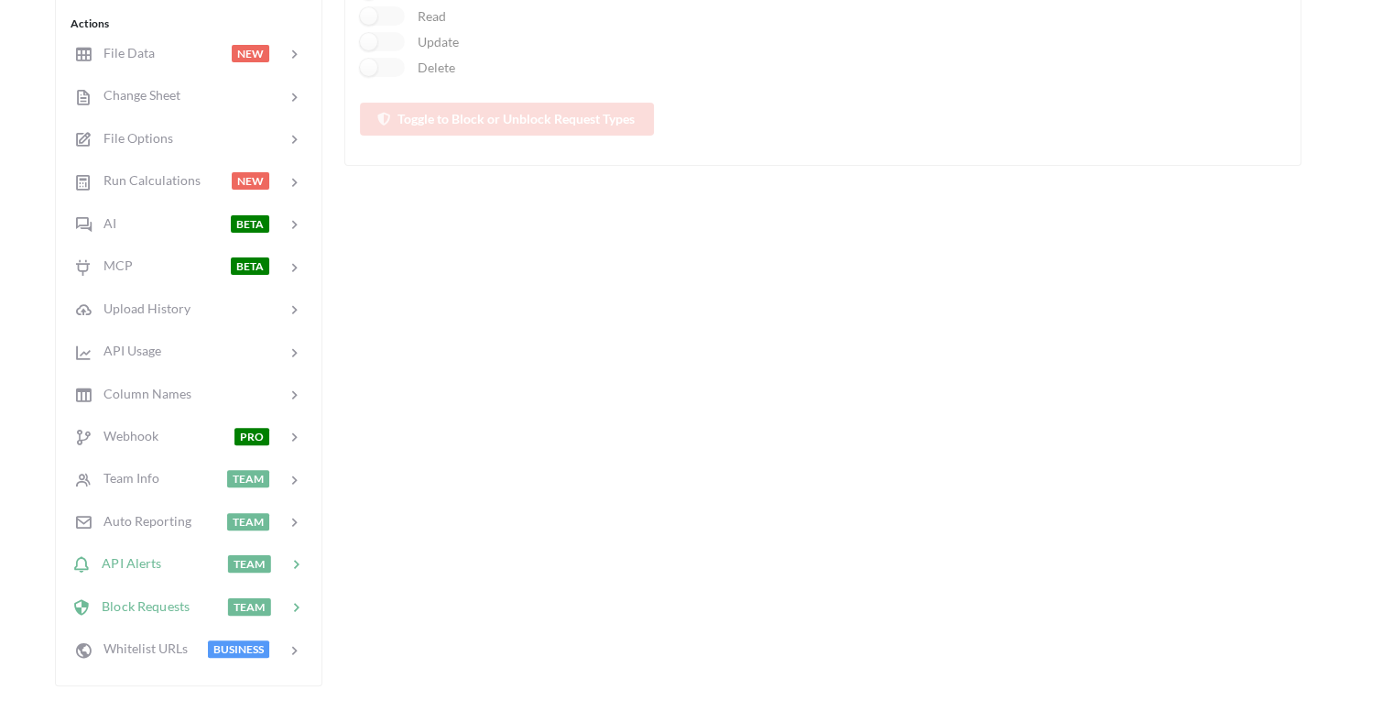
scroll to position [455, 0]
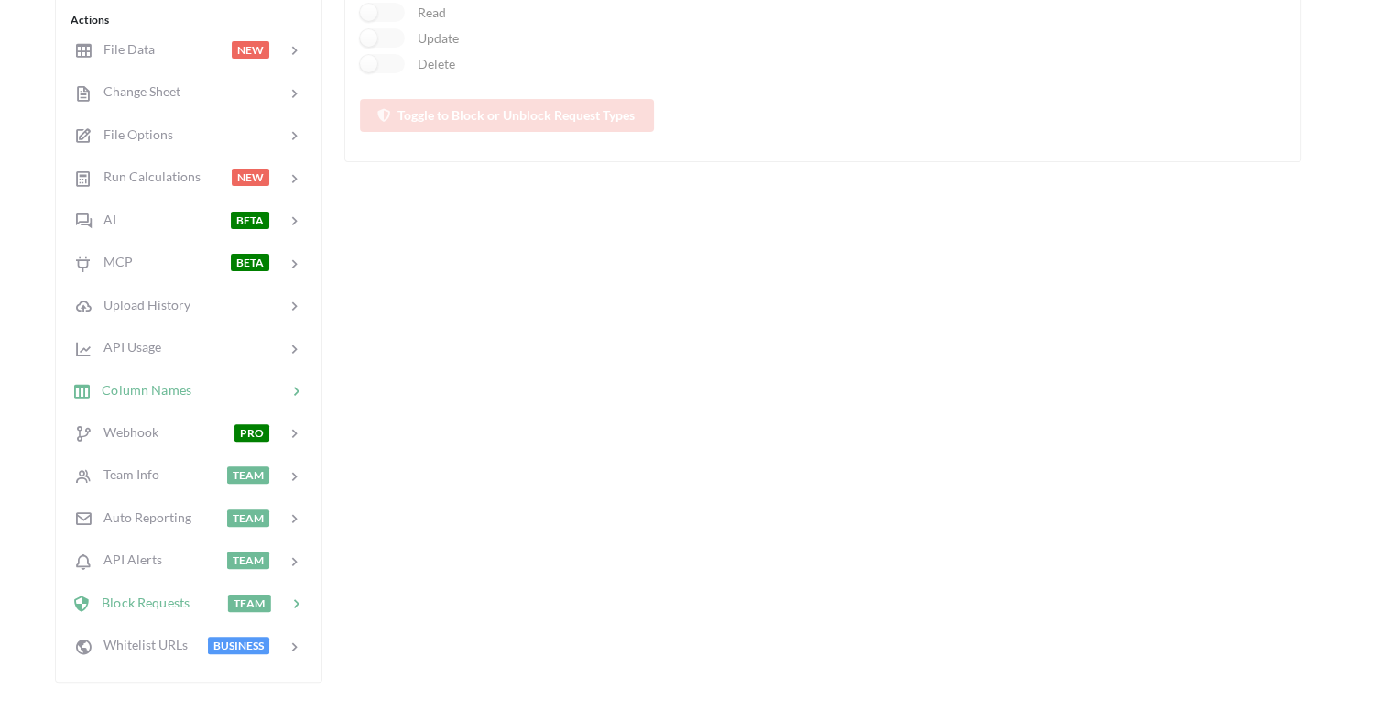
click at [219, 394] on div "Column Names" at bounding box center [188, 389] width 241 height 43
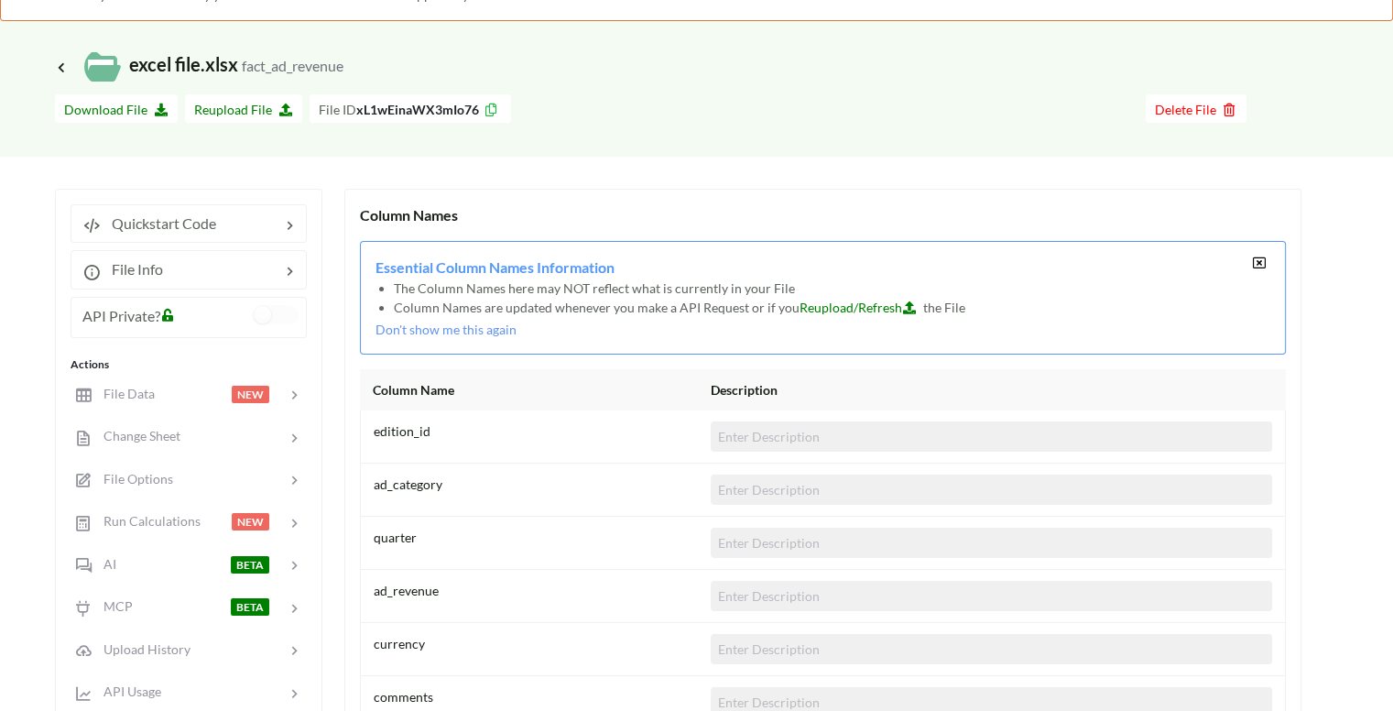
scroll to position [107, 0]
